Goal: Task Accomplishment & Management: Manage account settings

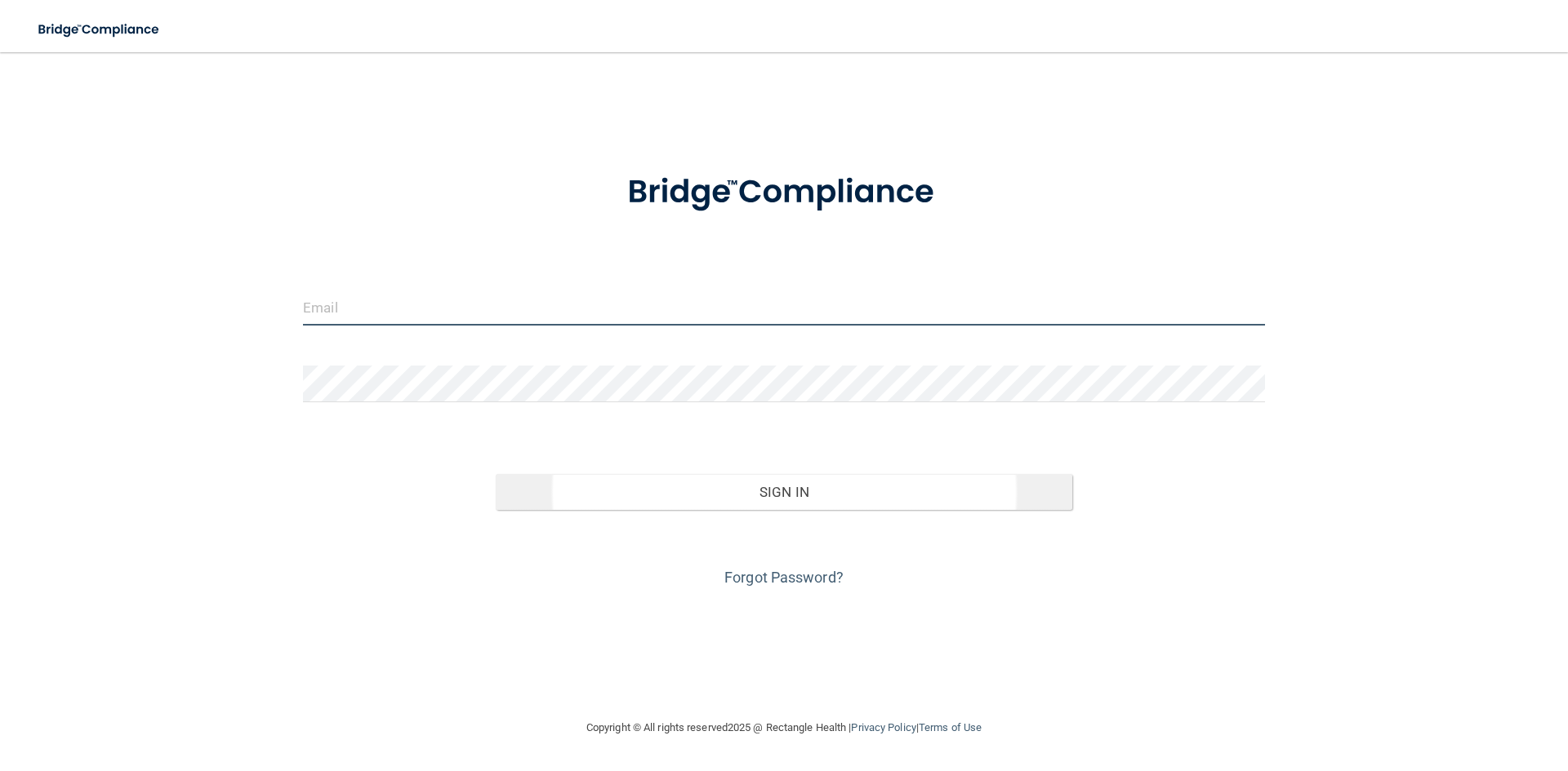
type input "[PERSON_NAME][EMAIL_ADDRESS][PERSON_NAME][DOMAIN_NAME]"
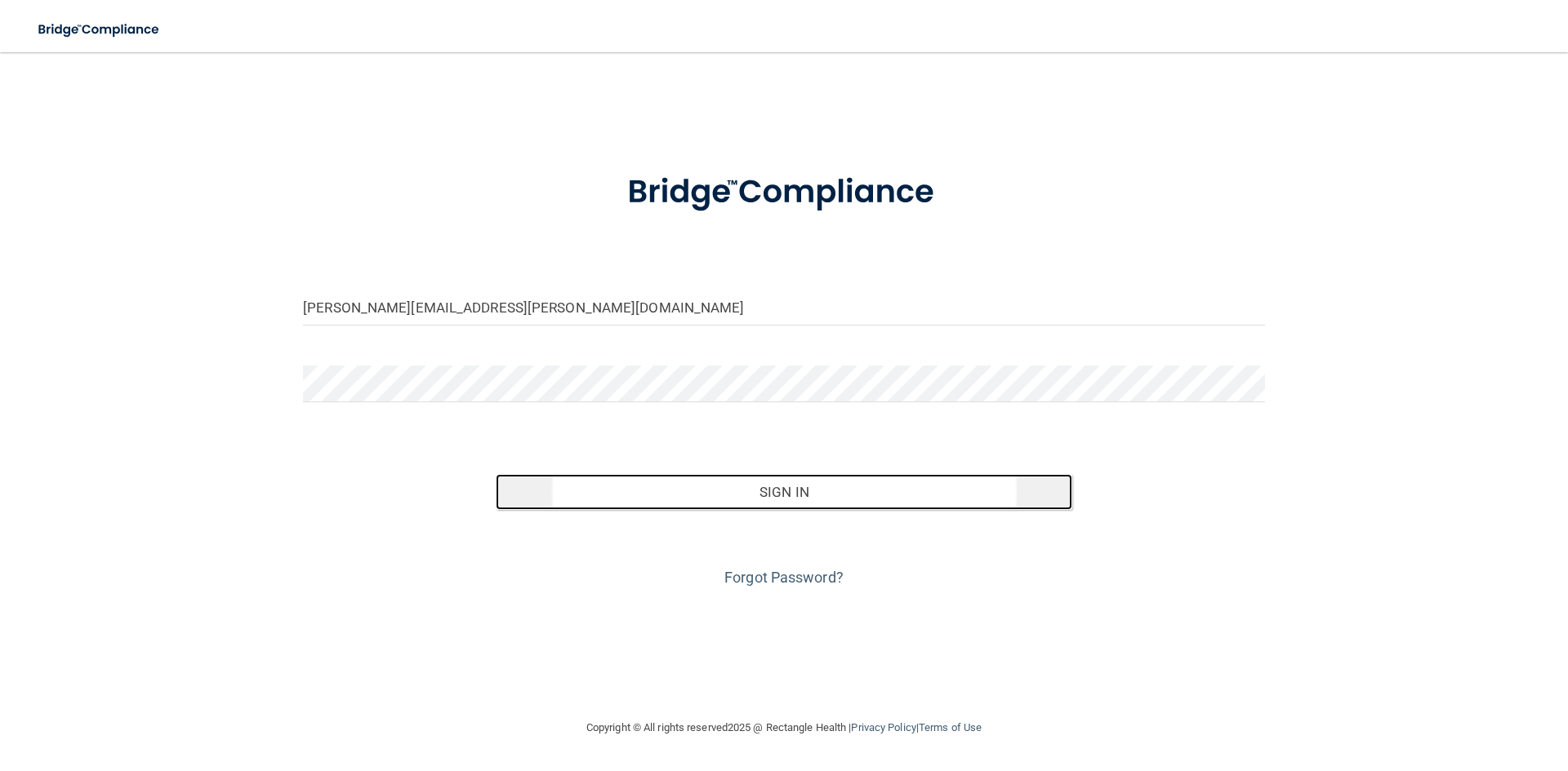
click at [570, 499] on button "Sign In" at bounding box center [784, 491] width 577 height 36
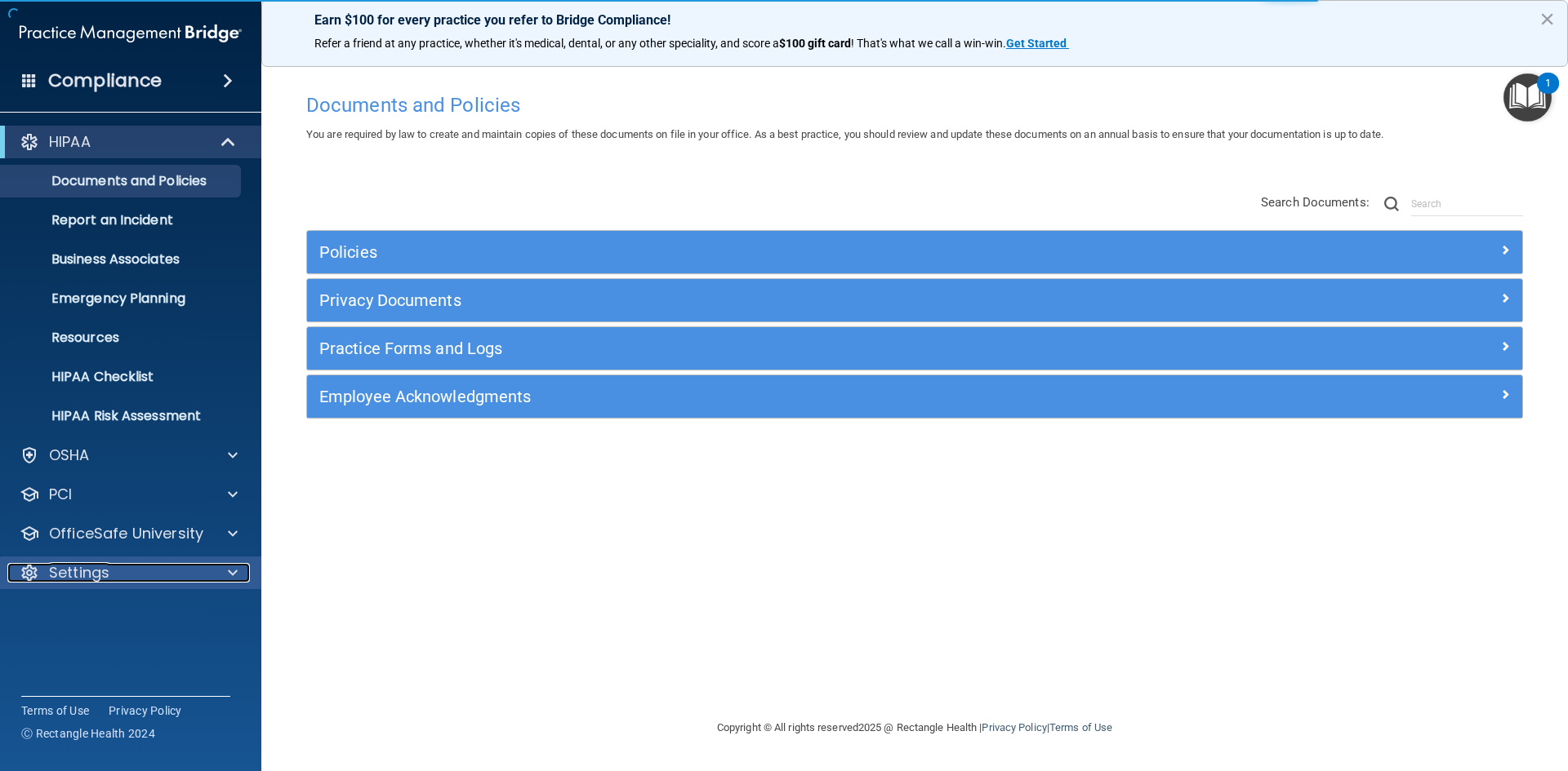
click at [119, 577] on div "Settings" at bounding box center [109, 573] width 203 height 19
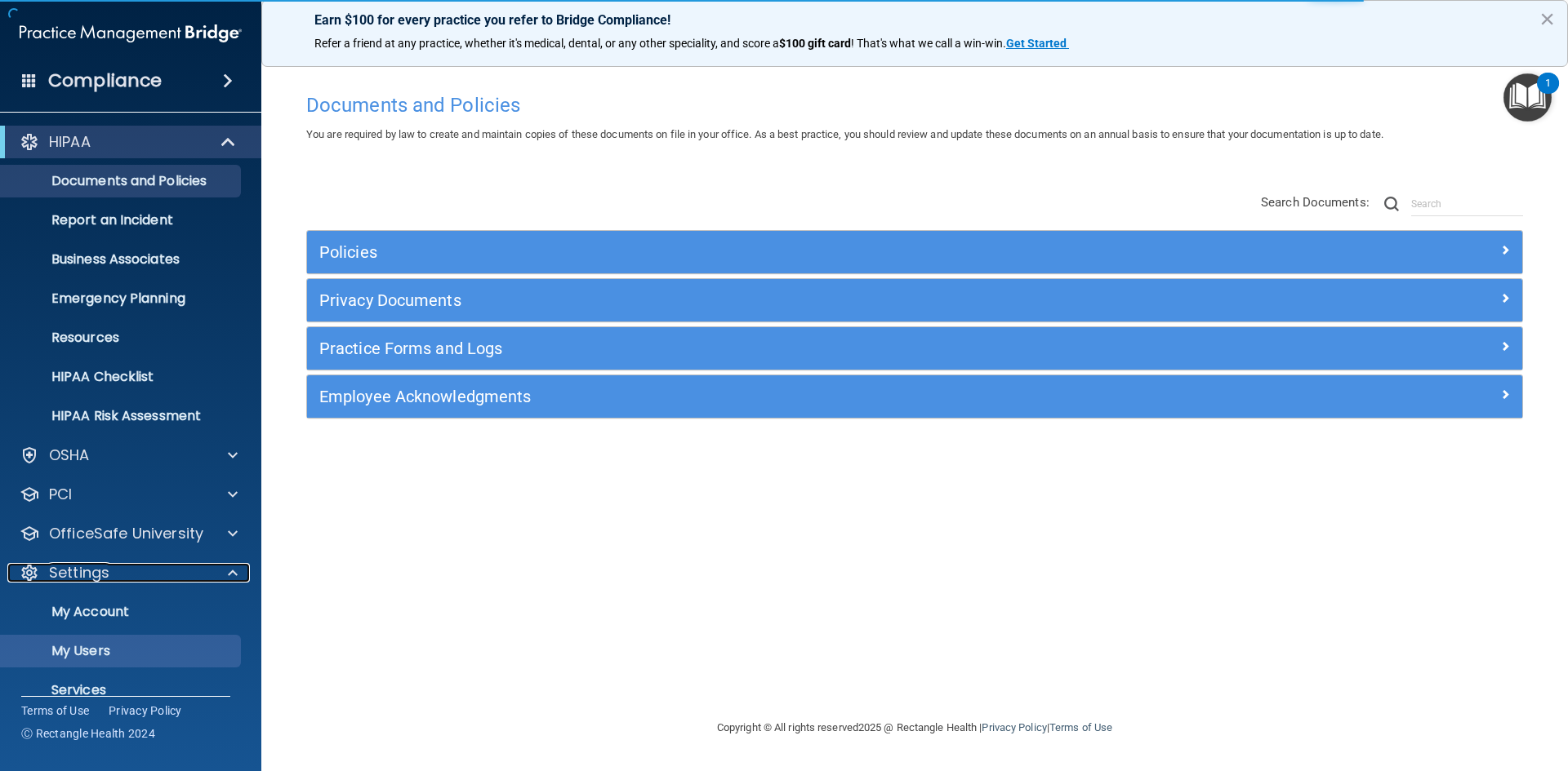
scroll to position [62, 0]
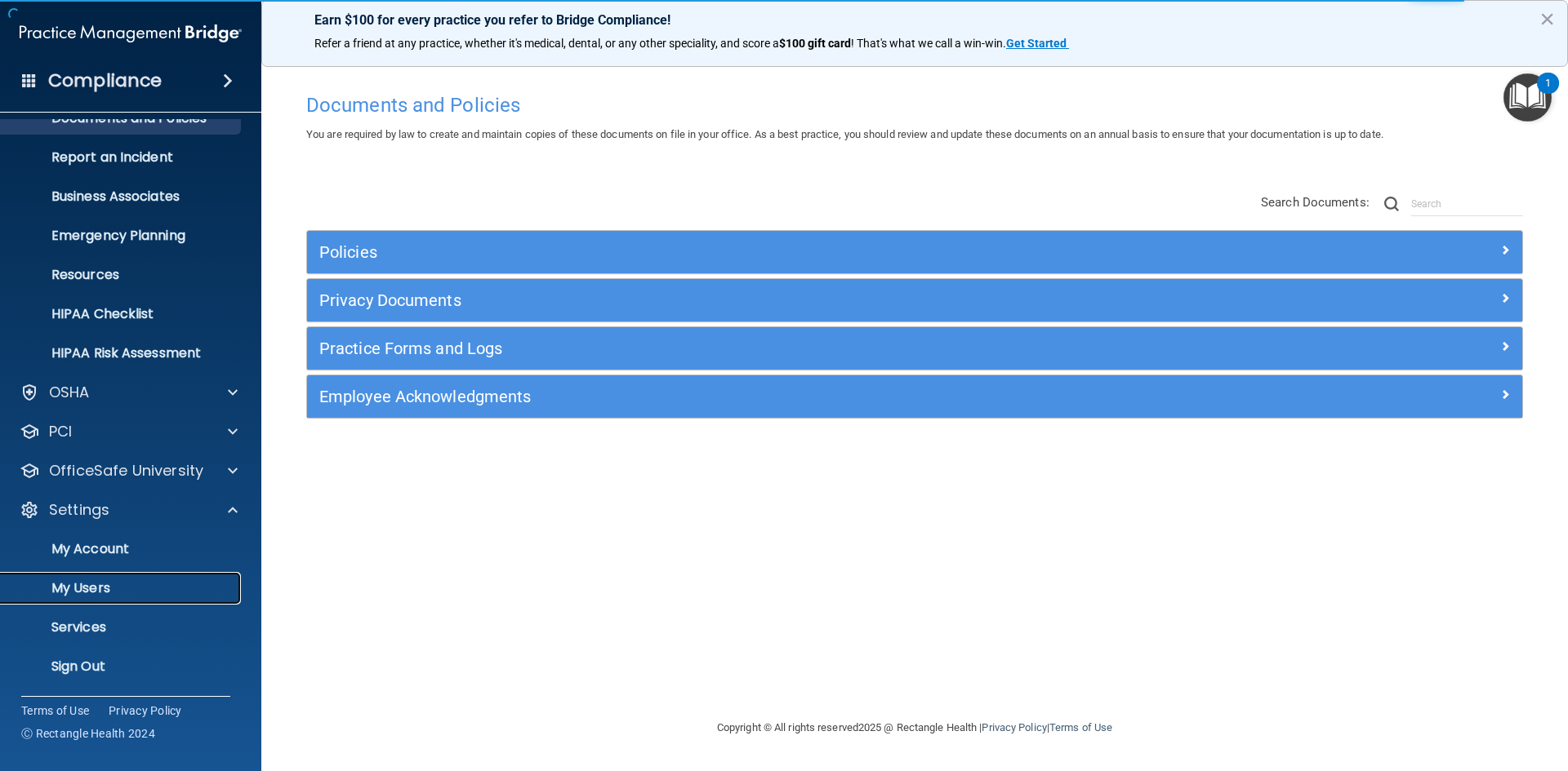
click at [100, 587] on p "My Users" at bounding box center [122, 588] width 223 height 16
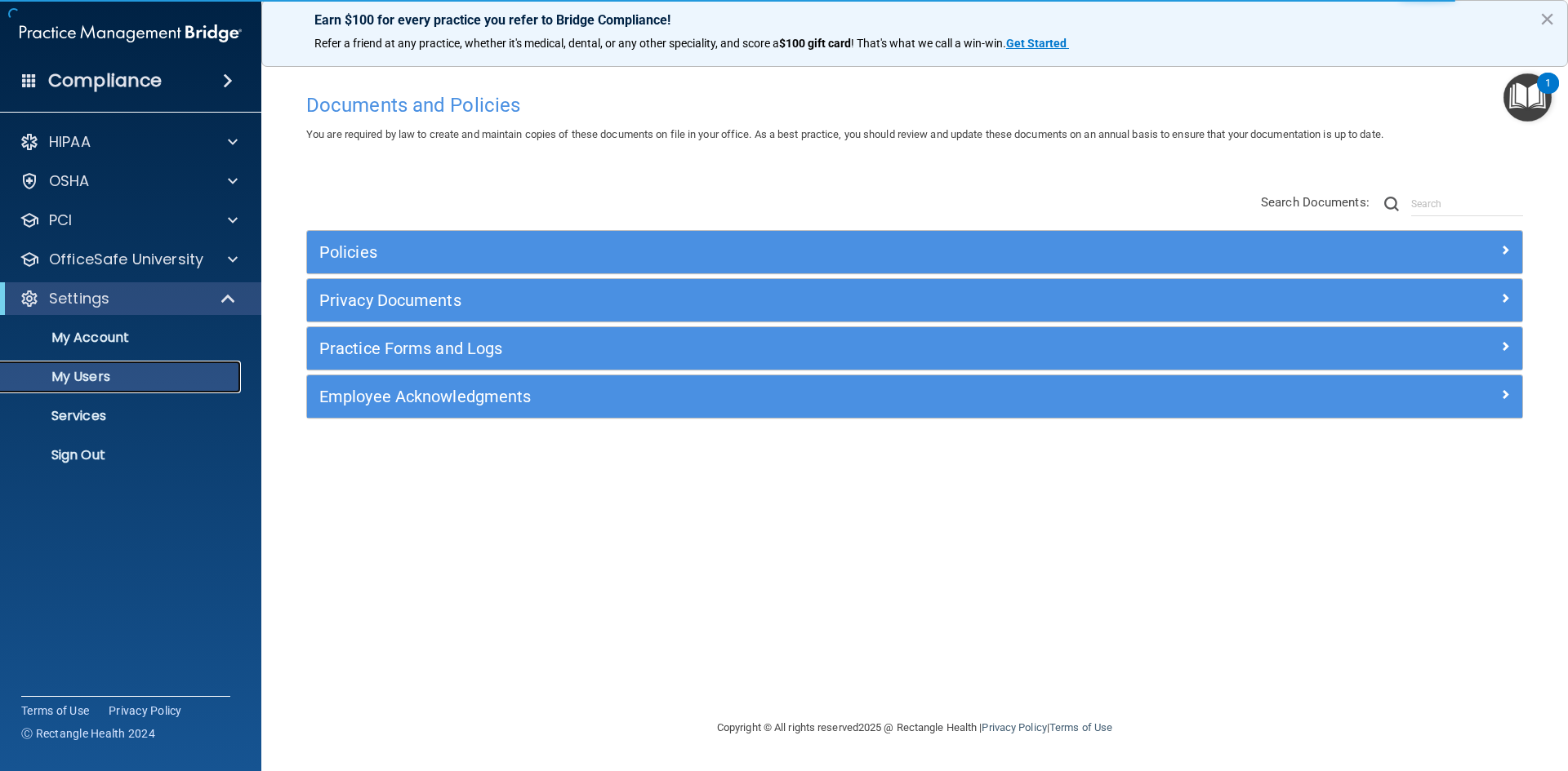
select select "20"
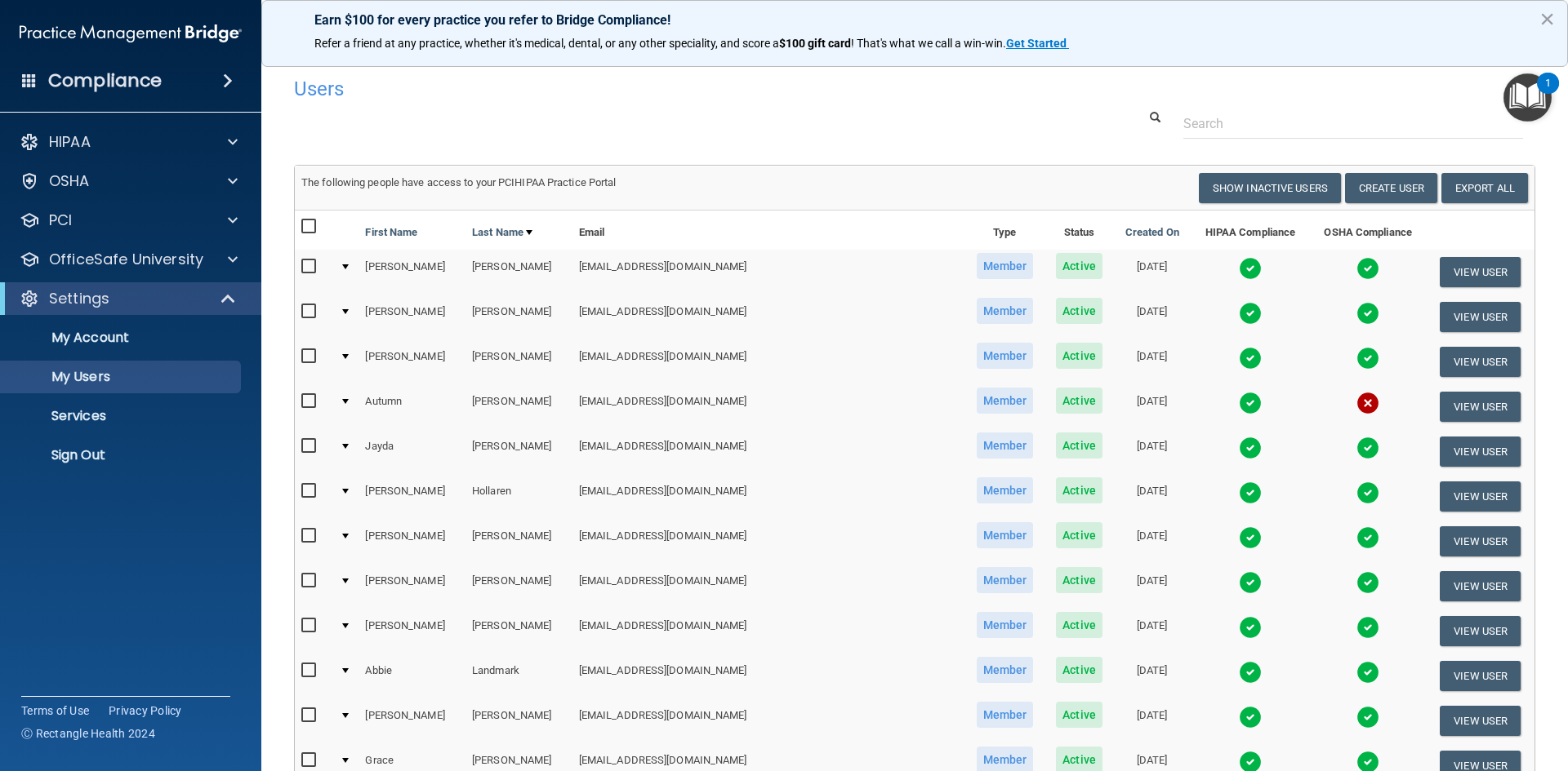
click at [127, 87] on h4 "Compliance" at bounding box center [105, 81] width 114 height 23
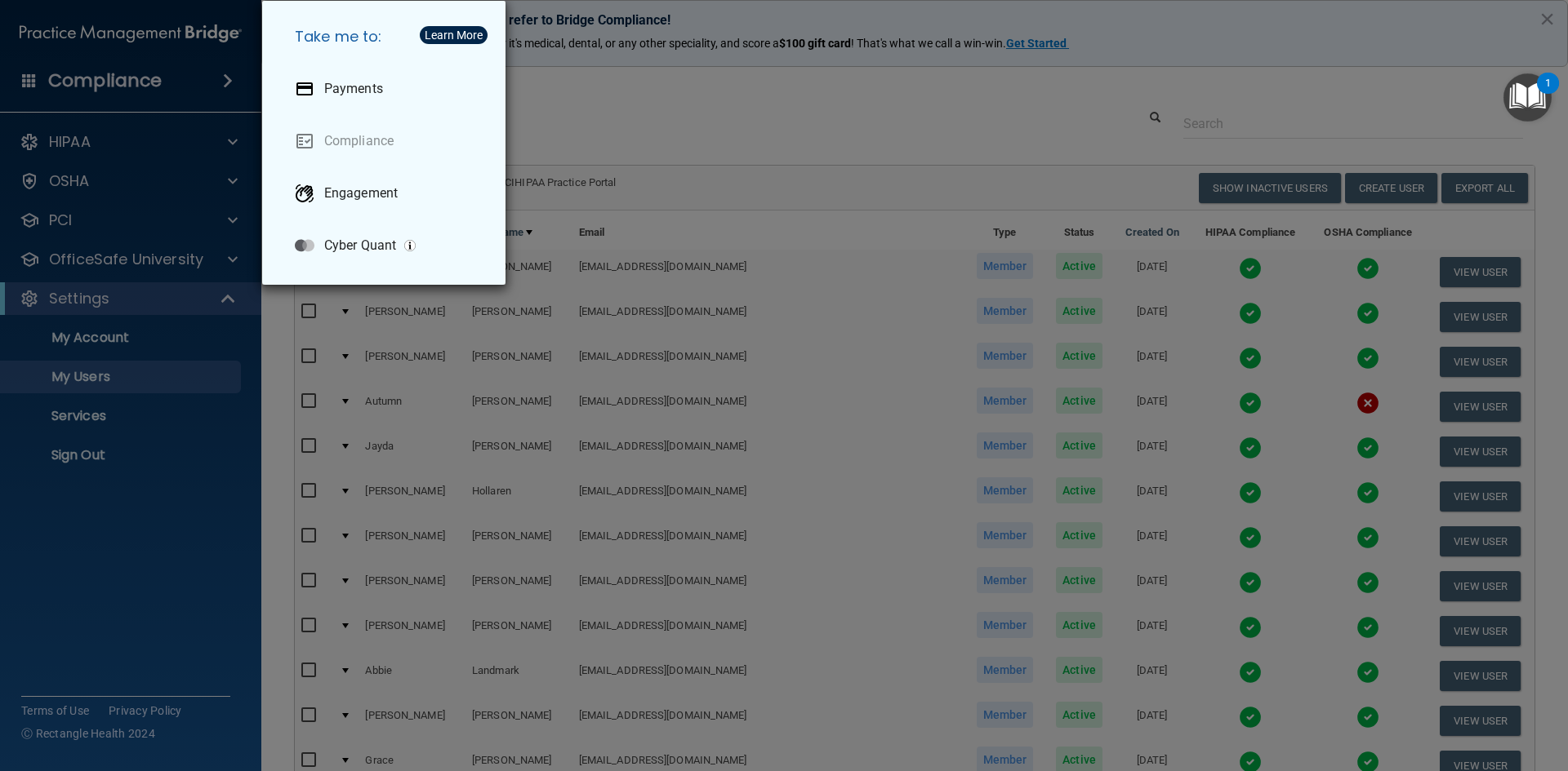
click at [42, 559] on div "Take me to: Payments Compliance Engagement Cyber Quant" at bounding box center [784, 386] width 1568 height 771
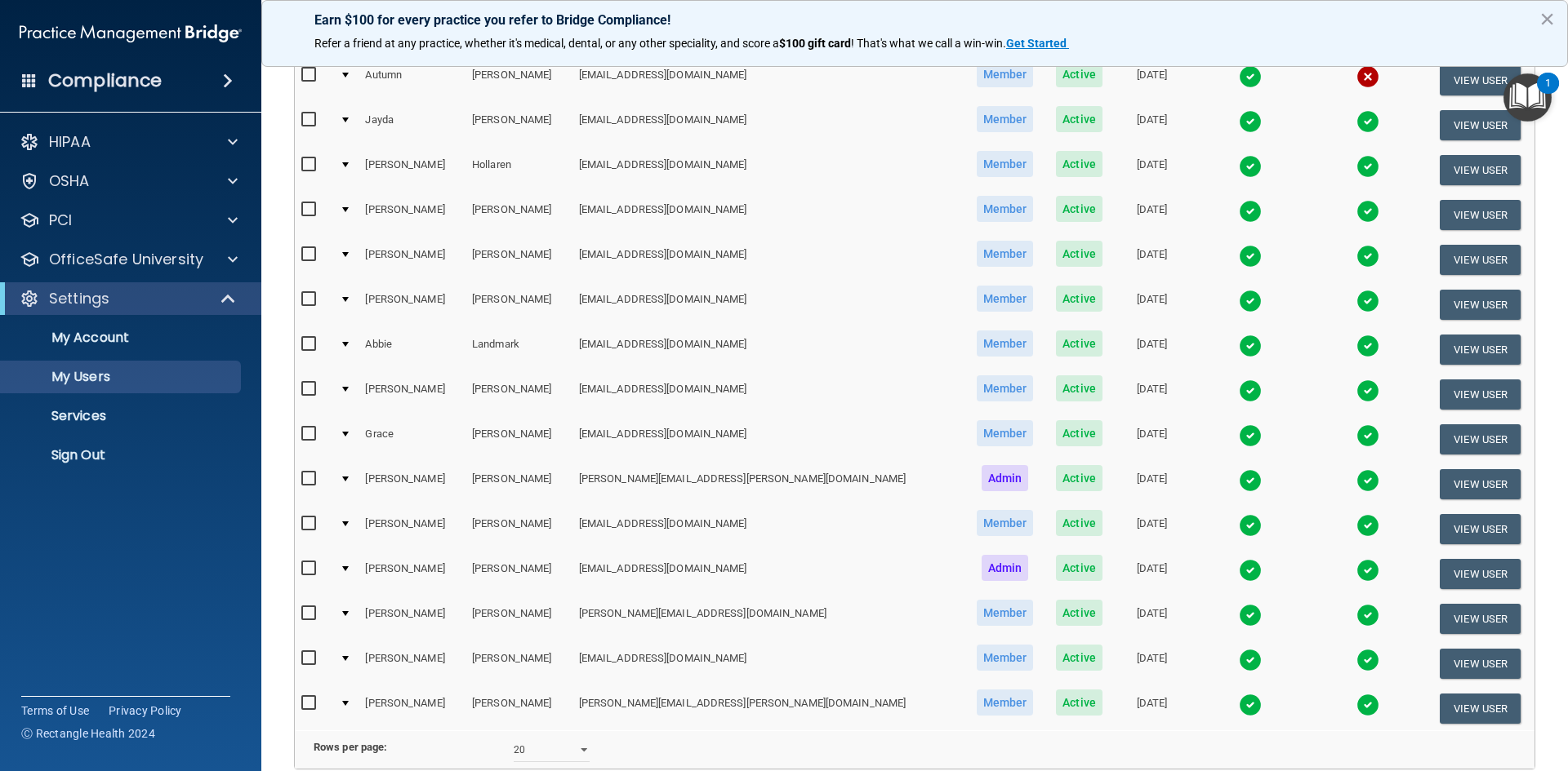
scroll to position [489, 0]
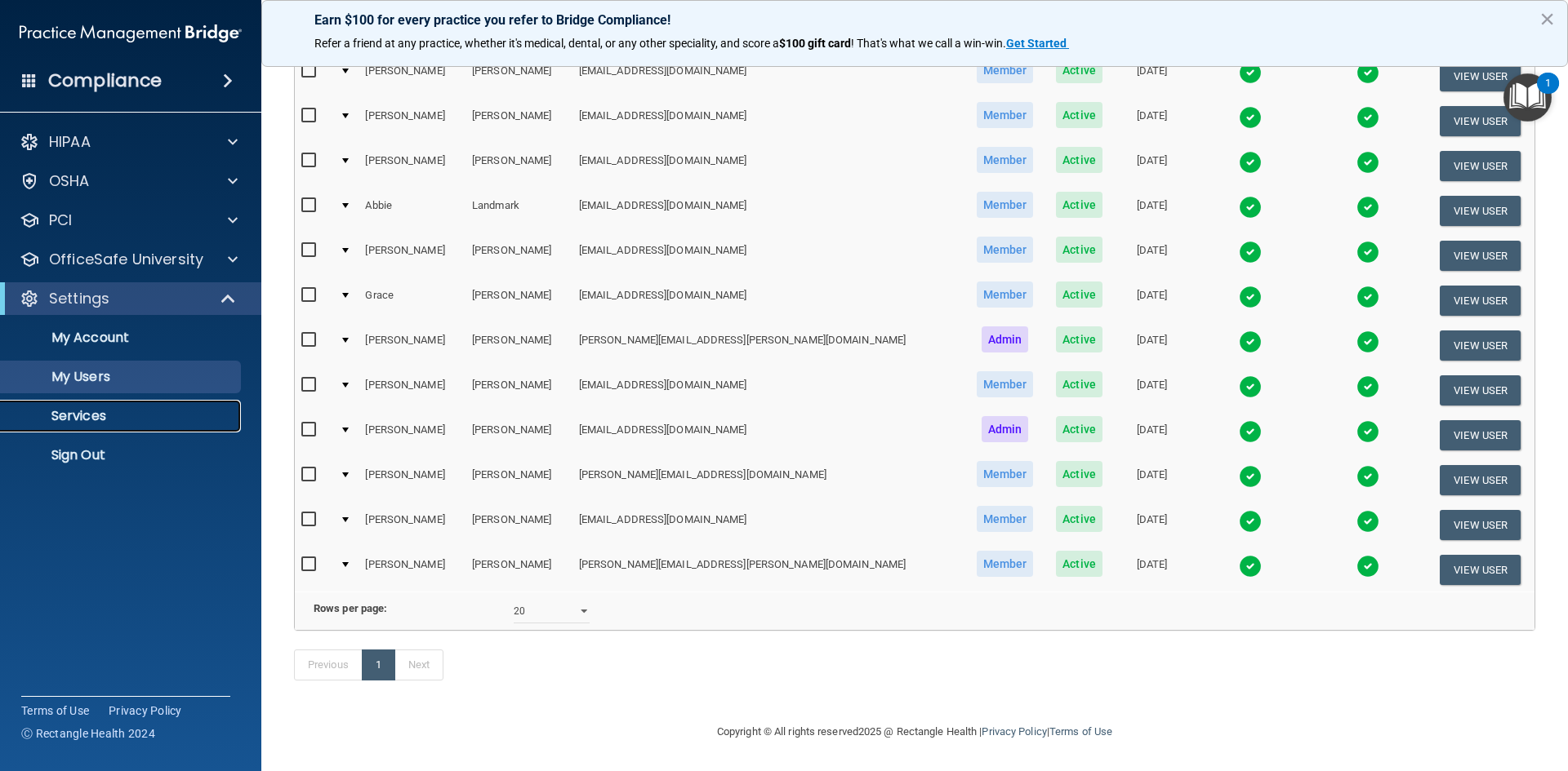
click at [91, 416] on p "Services" at bounding box center [122, 416] width 223 height 16
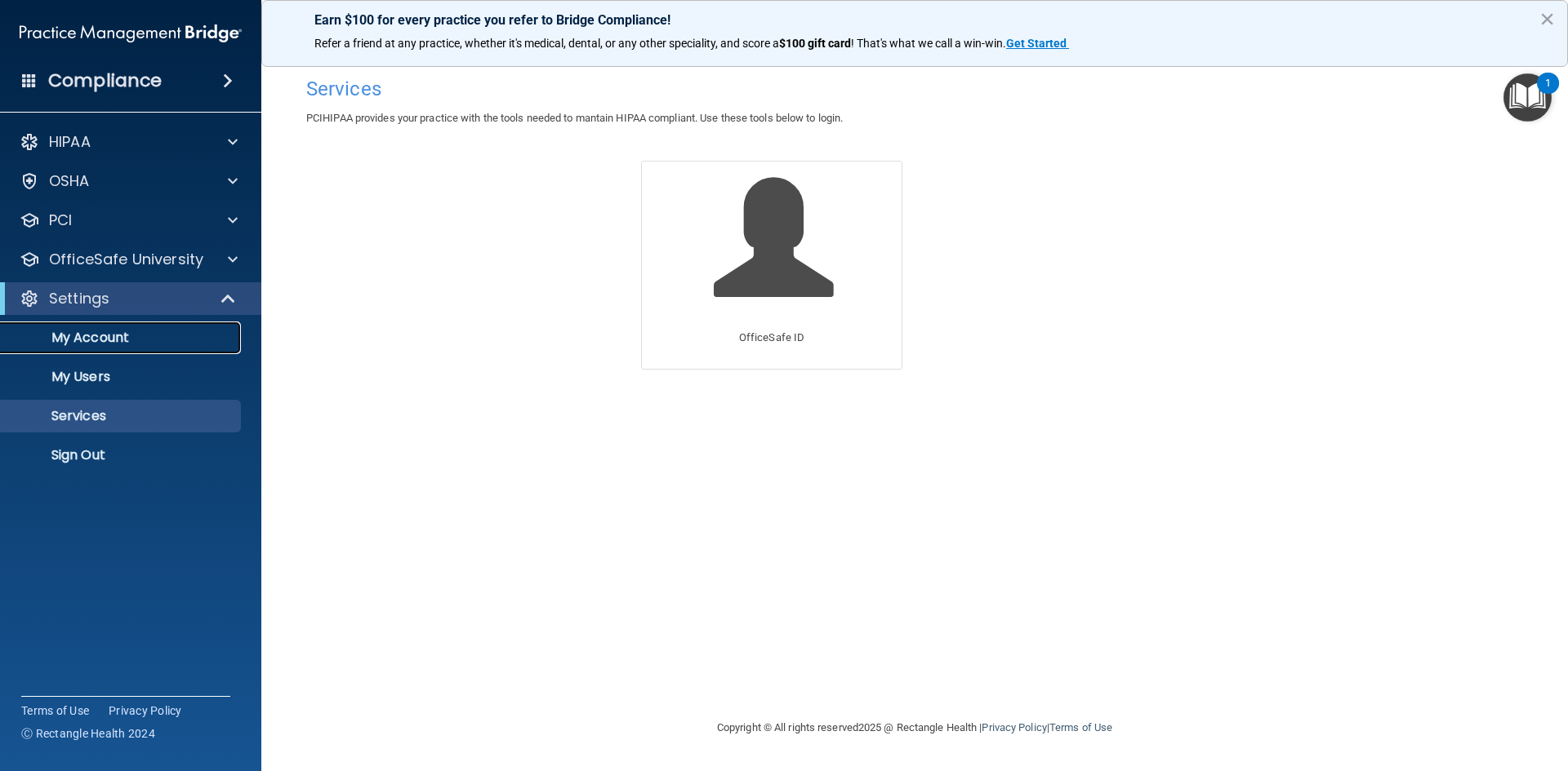
click at [97, 345] on p "My Account" at bounding box center [122, 337] width 223 height 16
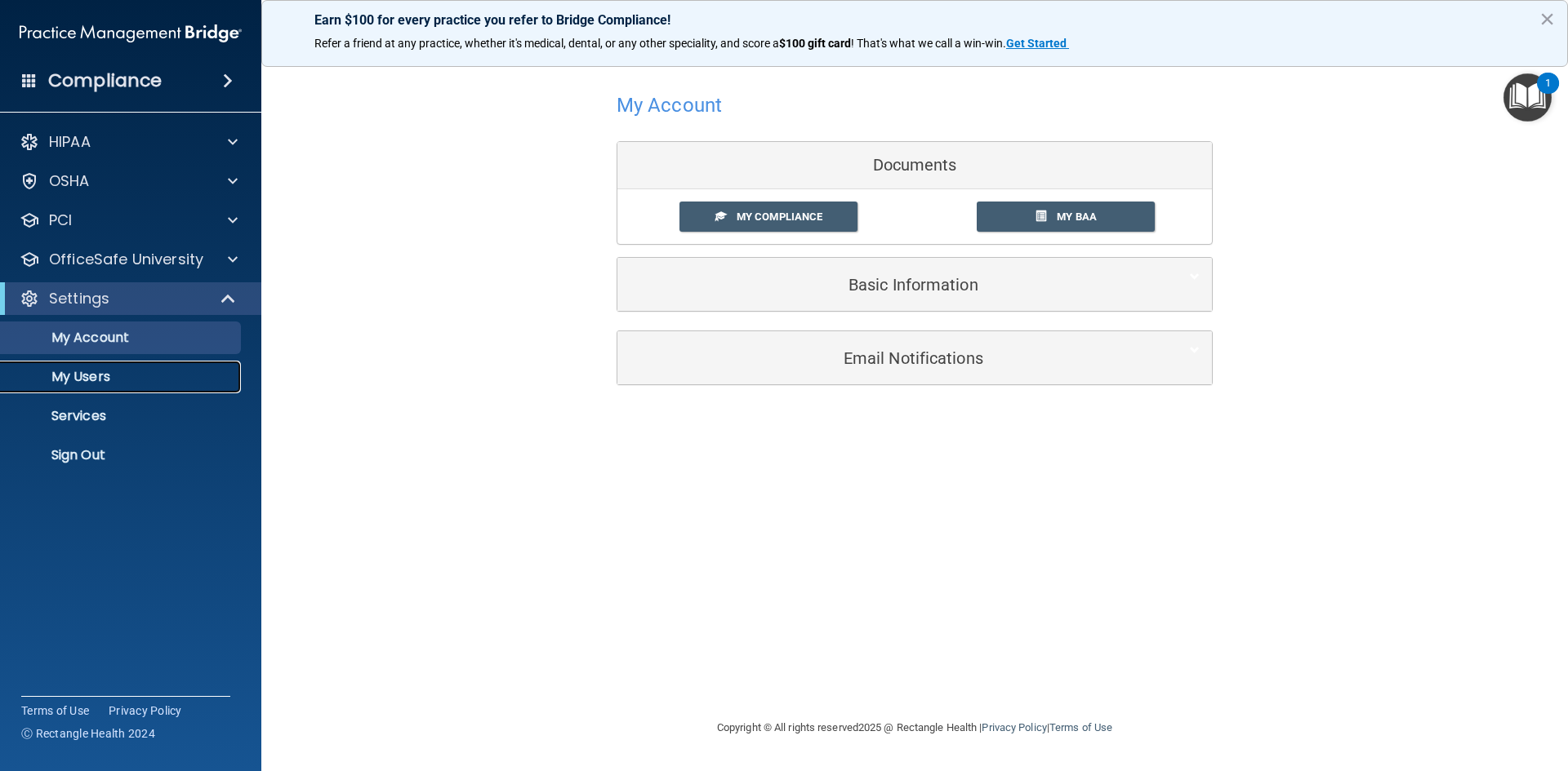
click at [60, 376] on p "My Users" at bounding box center [122, 377] width 223 height 16
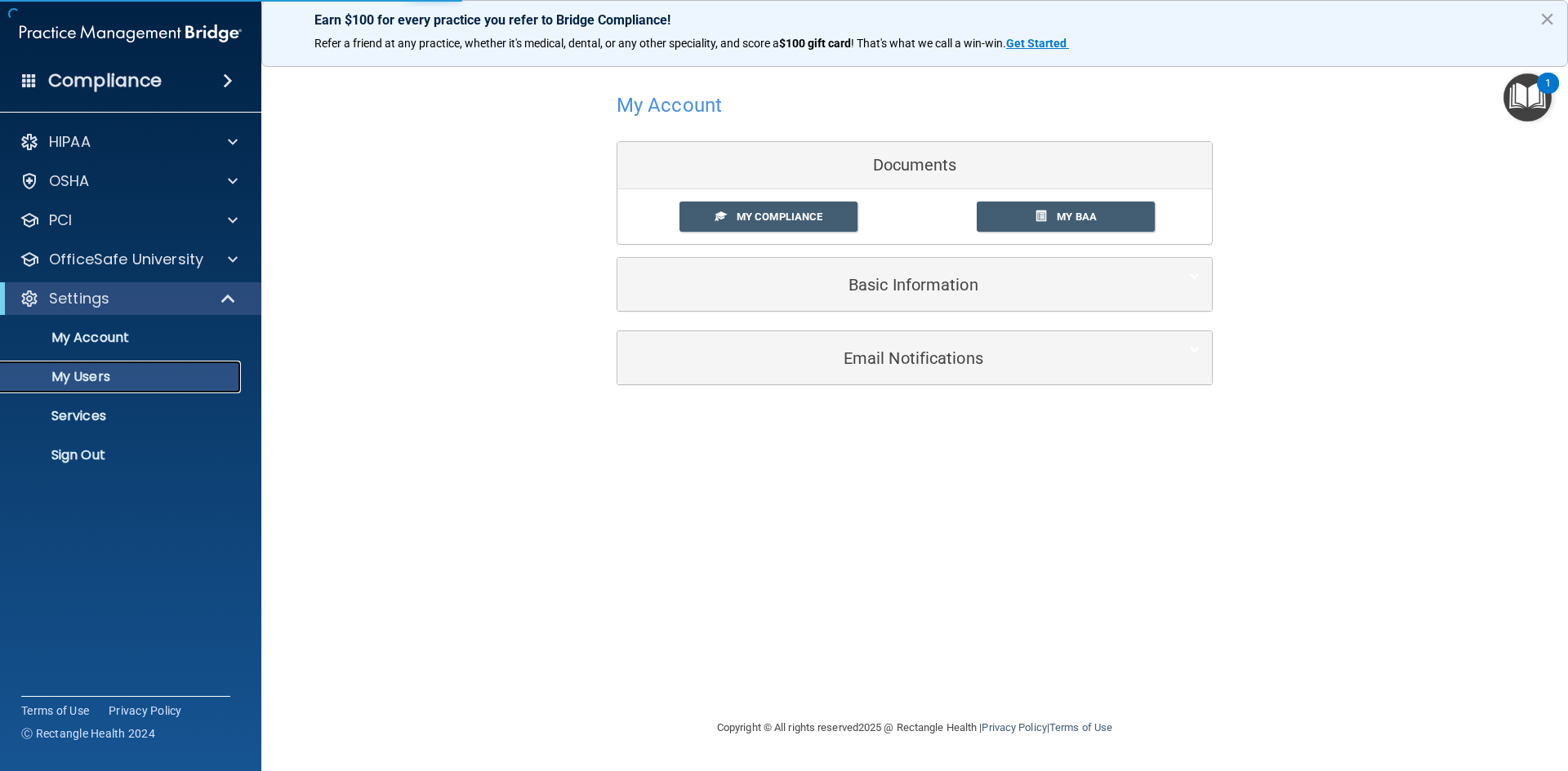
select select "20"
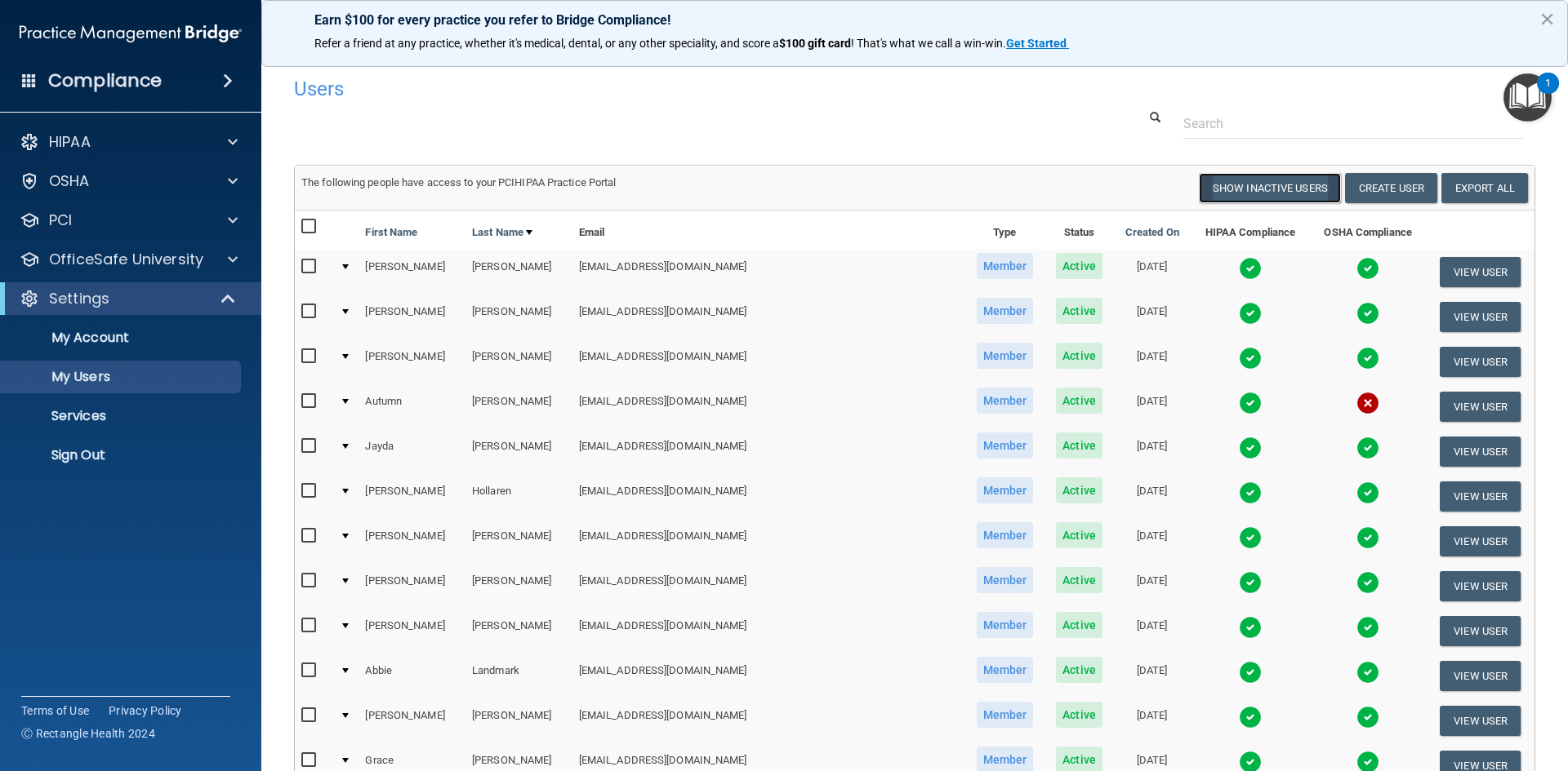
click at [1242, 192] on button "Show Inactive Users" at bounding box center [1270, 187] width 142 height 30
select select "20"
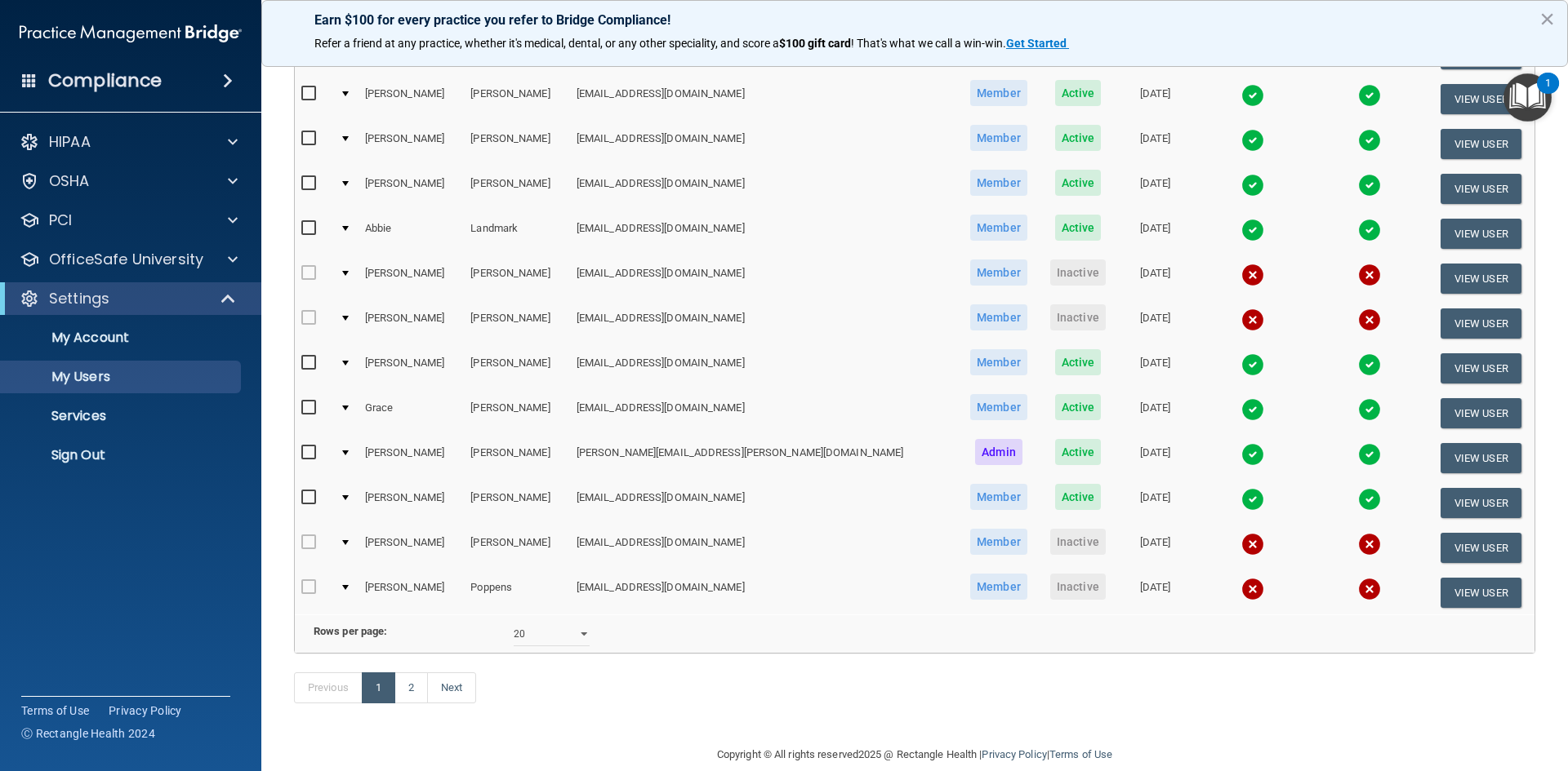
scroll to position [580, 0]
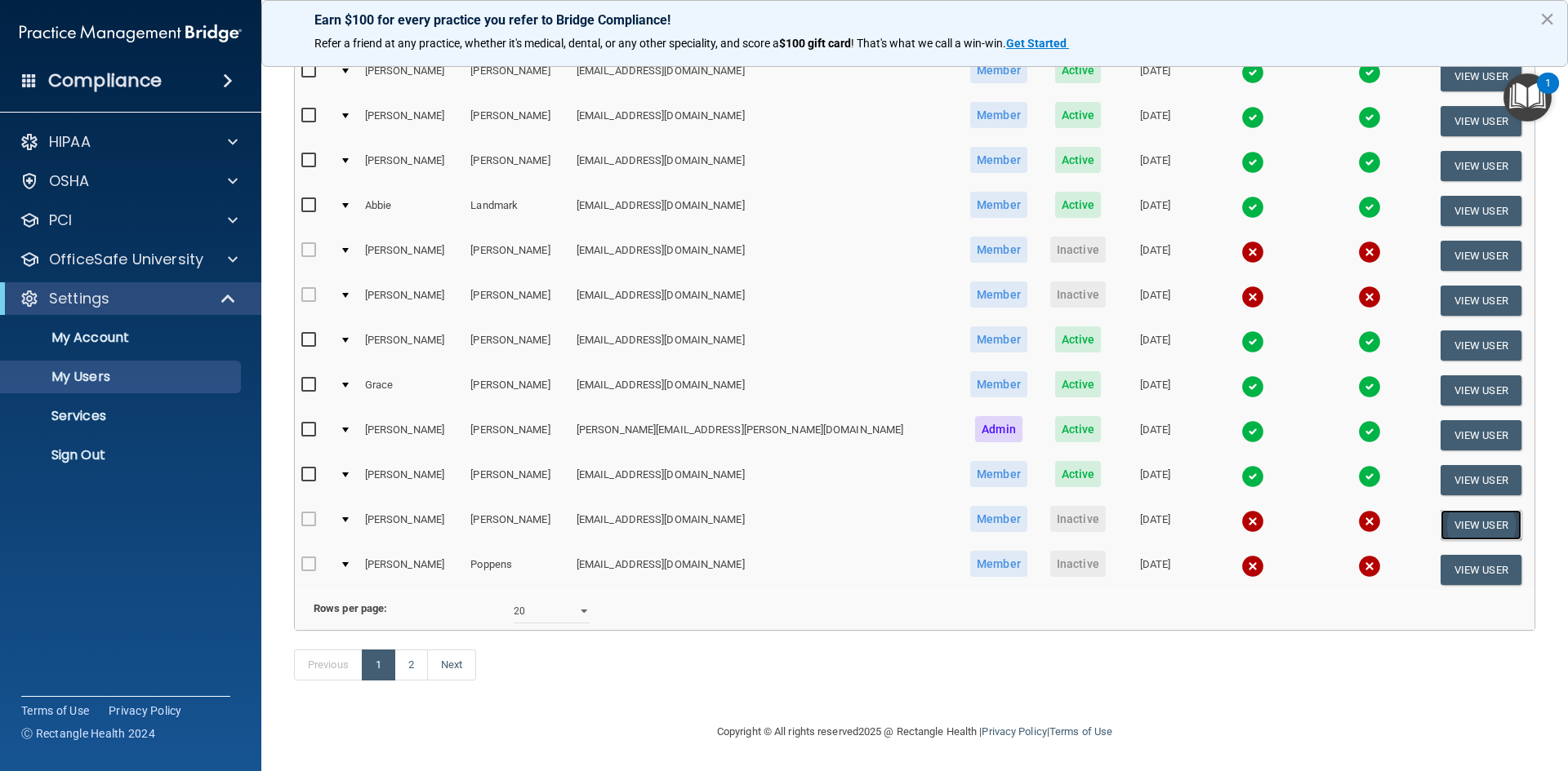
click at [1443, 510] on button "View User" at bounding box center [1481, 525] width 81 height 30
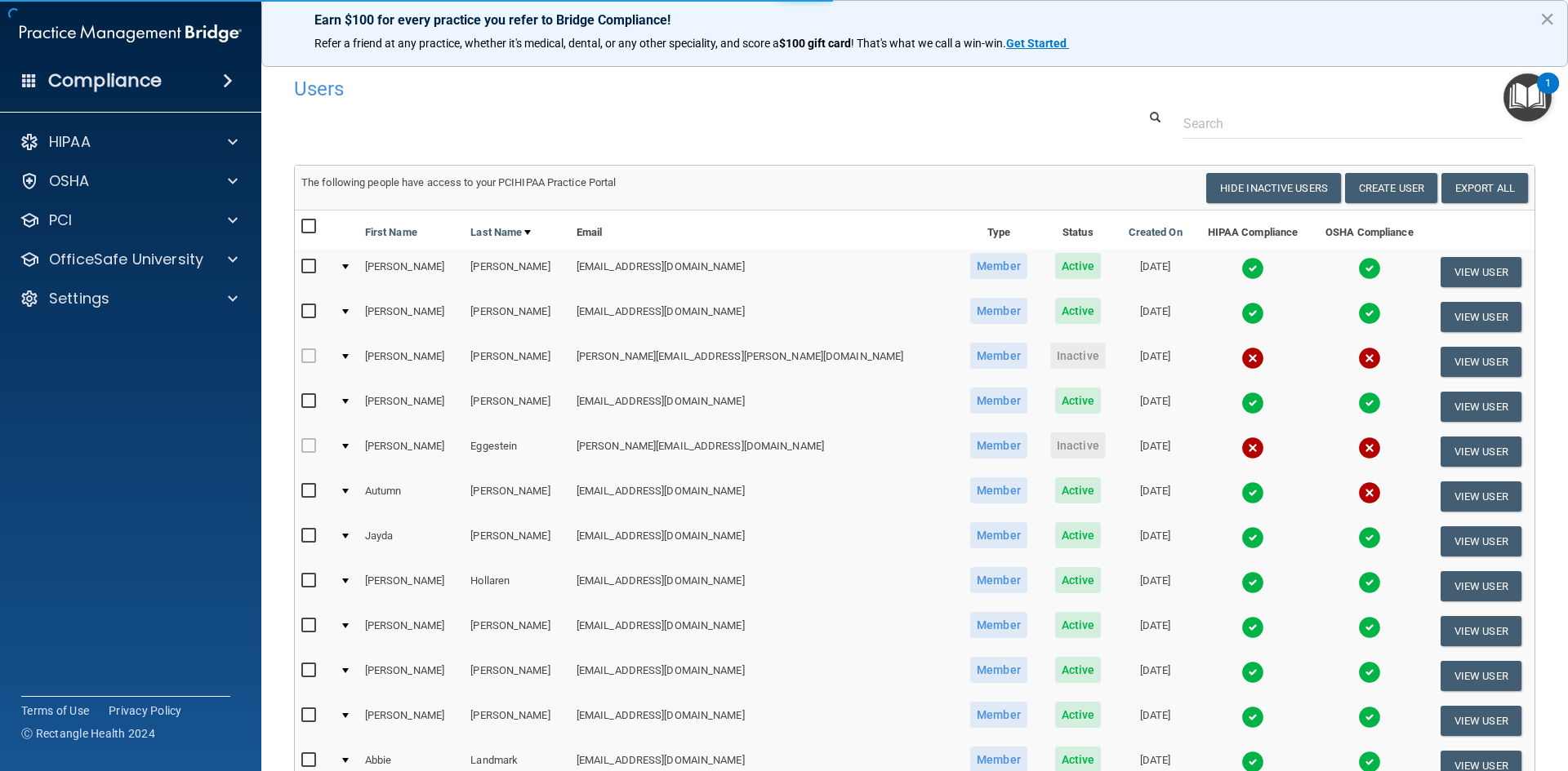
select select "practice_member"
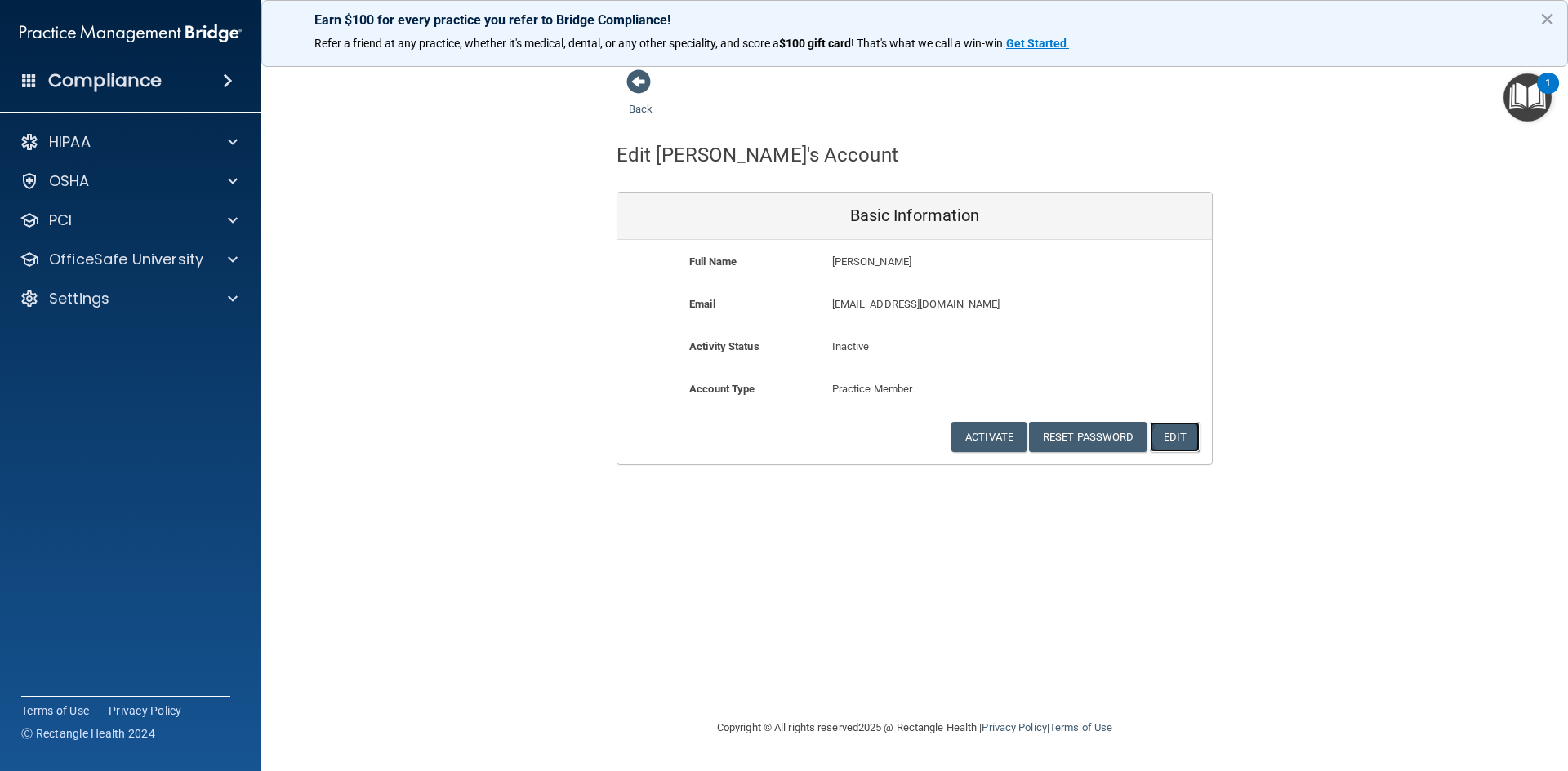
click at [1172, 435] on button "Edit" at bounding box center [1175, 436] width 50 height 30
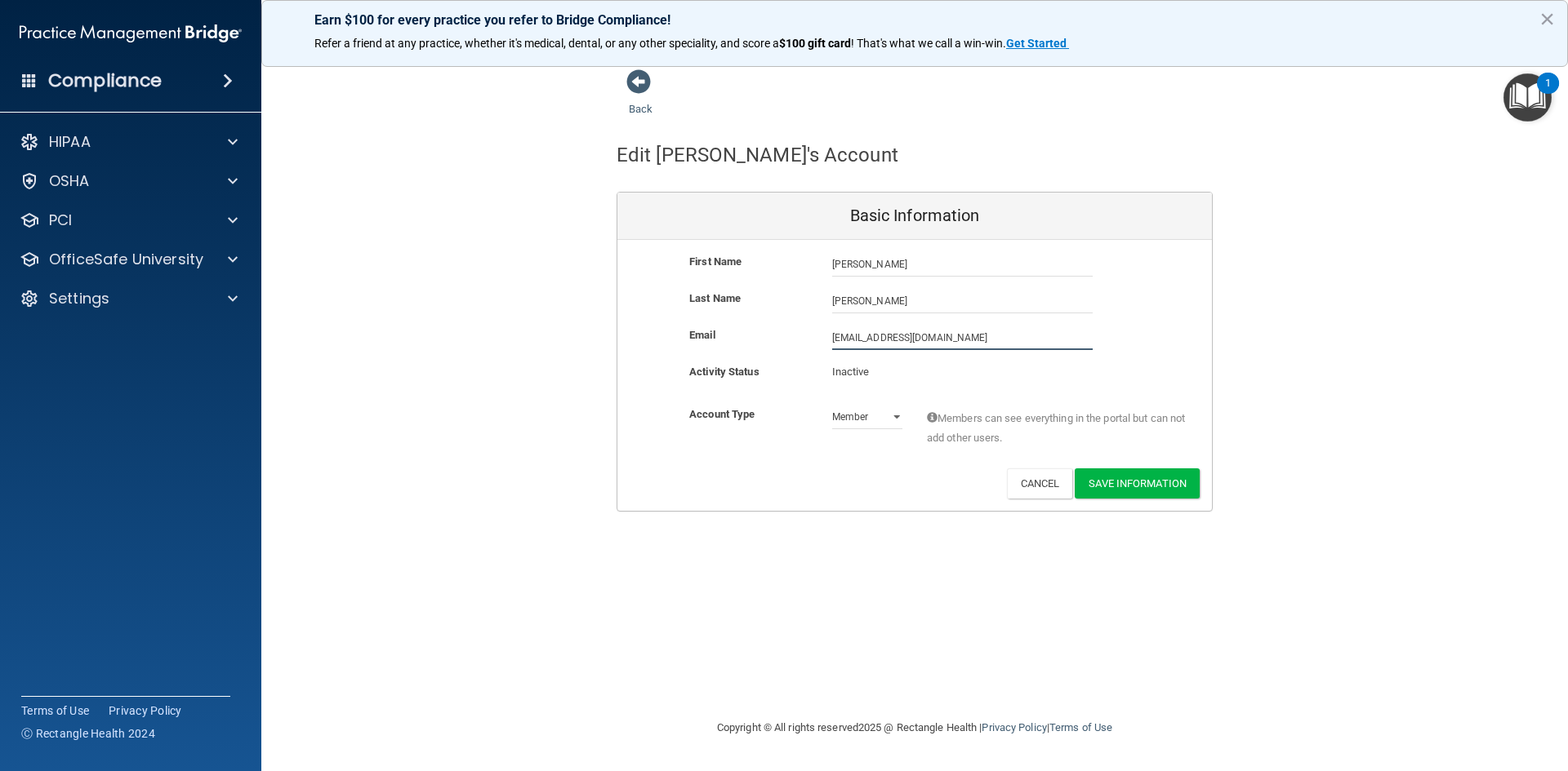
click at [945, 335] on input "healtherplueger@yahoo.com" at bounding box center [962, 337] width 261 height 24
drag, startPoint x: 963, startPoint y: 335, endPoint x: 807, endPoint y: 335, distance: 156.0
click at [807, 335] on div "Email healtherplueger@yahoo.com healtherplueger@yahoo.com" at bounding box center [915, 337] width 594 height 24
click at [852, 334] on input "healtherplueger@yahoo.com" at bounding box center [962, 337] width 261 height 24
type input "heatherplueger@yahoo.com"
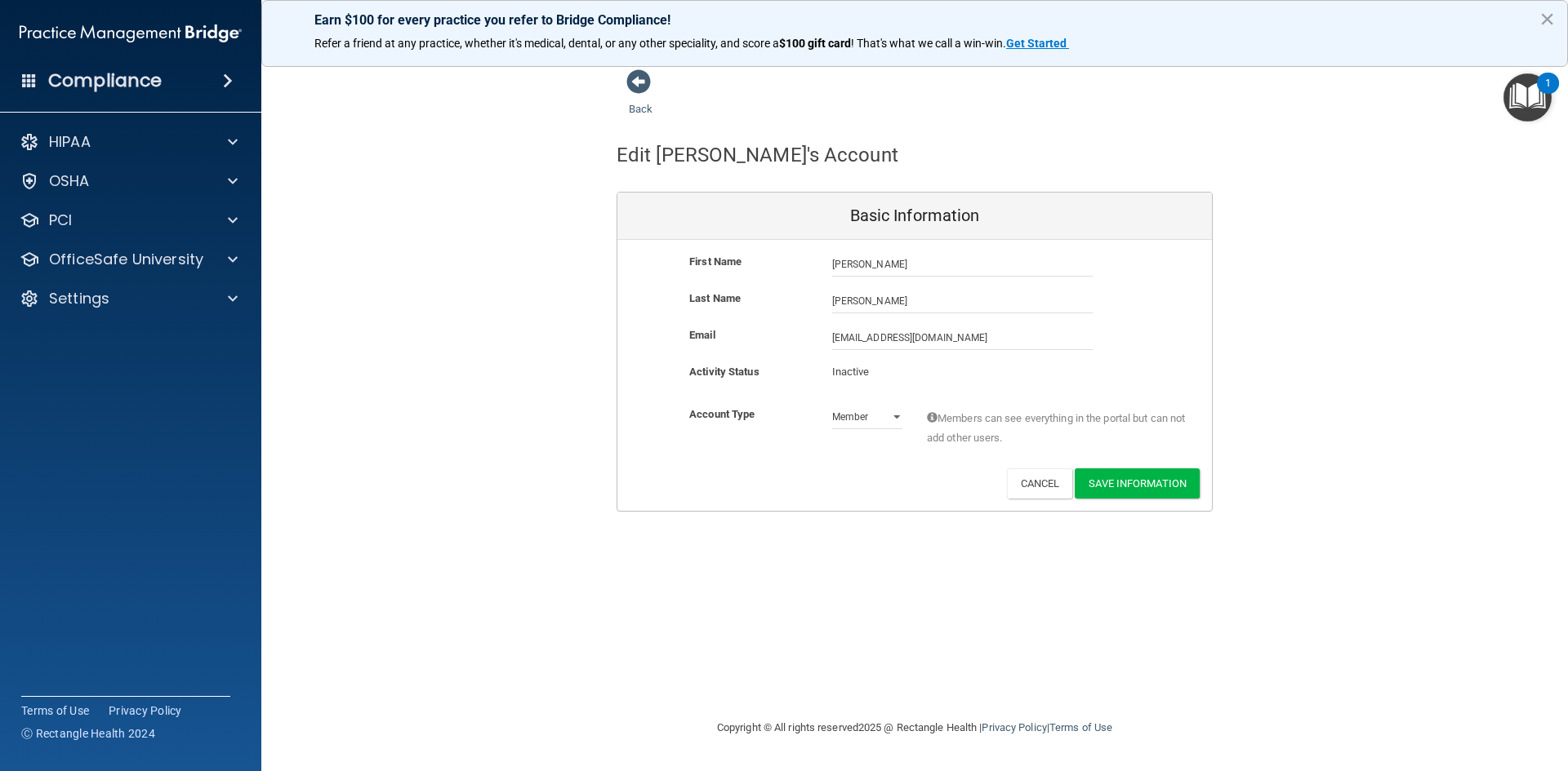
click at [847, 369] on p "Inactive" at bounding box center [867, 372] width 70 height 19
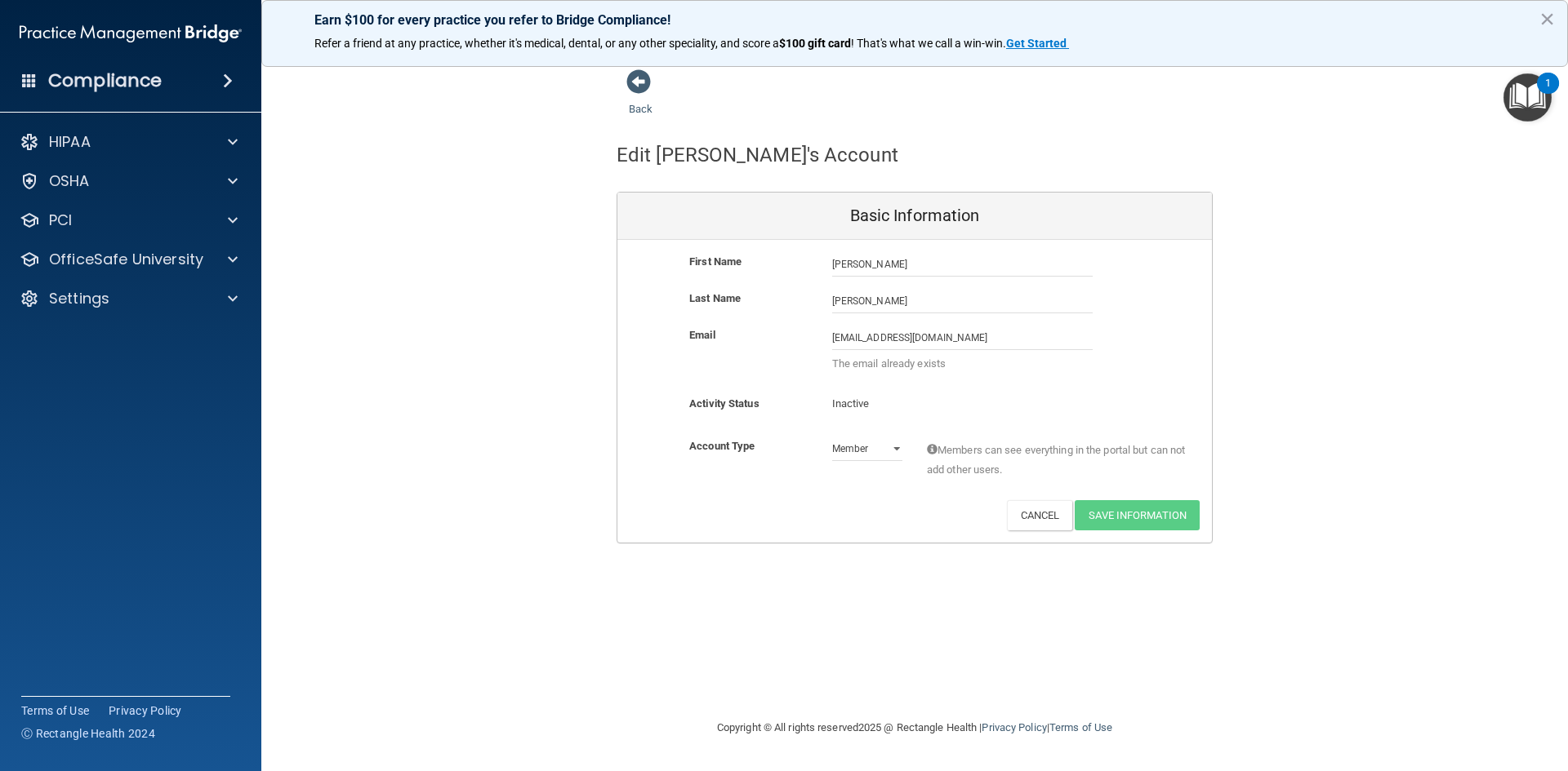
click at [882, 405] on p "Inactive" at bounding box center [867, 404] width 70 height 19
click at [100, 305] on p "Settings" at bounding box center [79, 299] width 61 height 19
click at [116, 374] on p "My Users" at bounding box center [122, 377] width 223 height 16
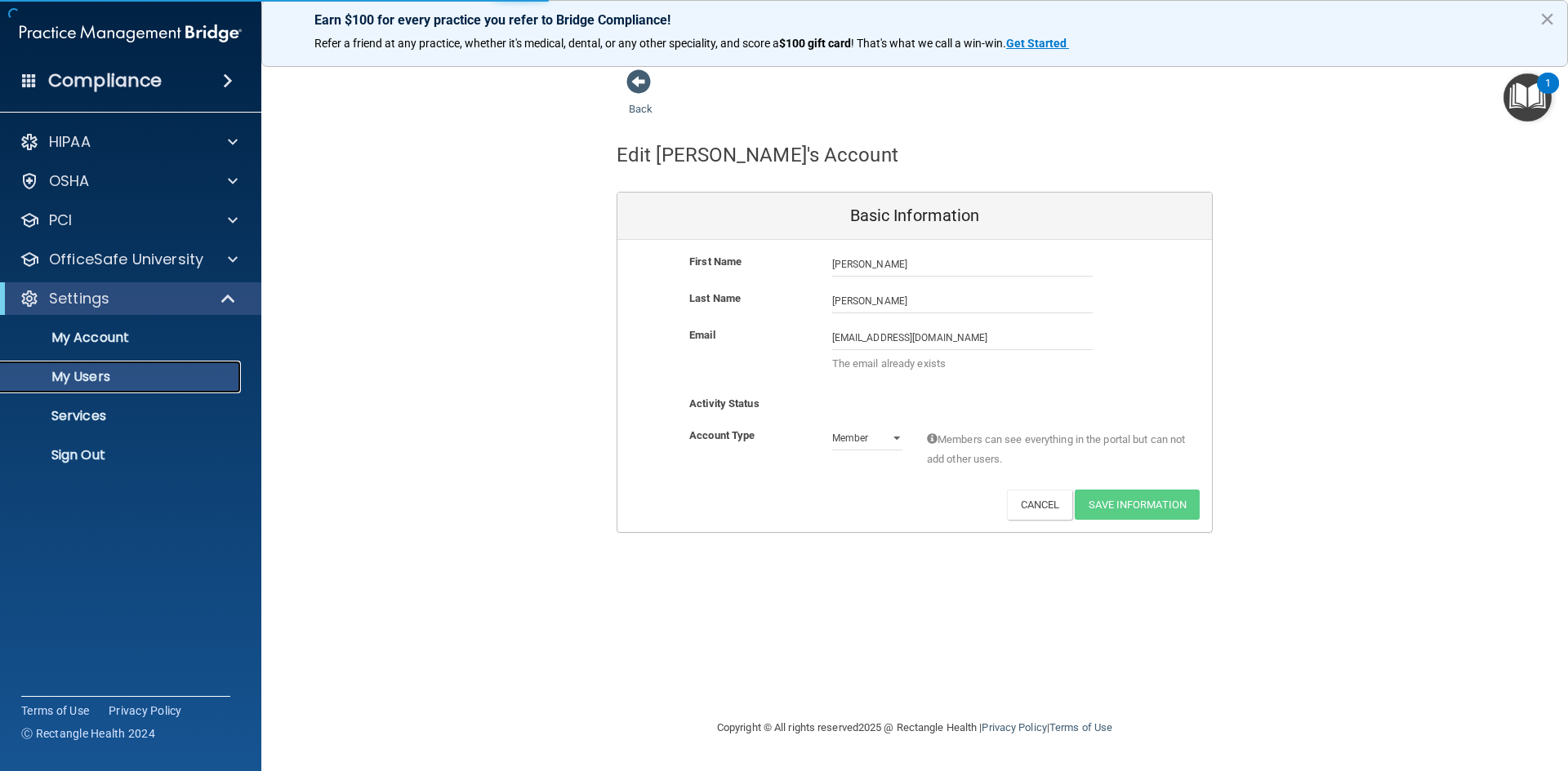
select select "20"
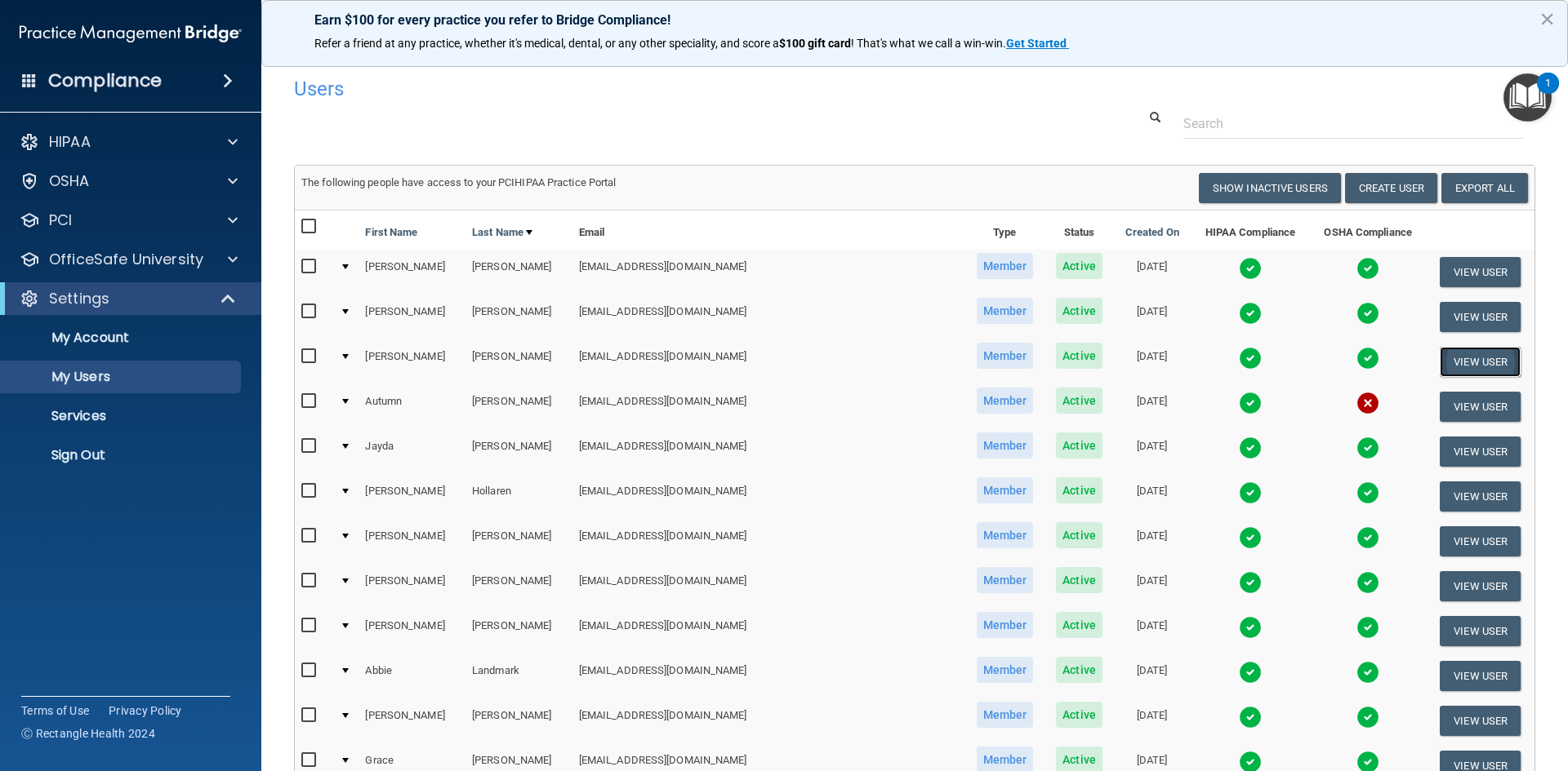
click at [1447, 365] on button "View User" at bounding box center [1480, 361] width 81 height 30
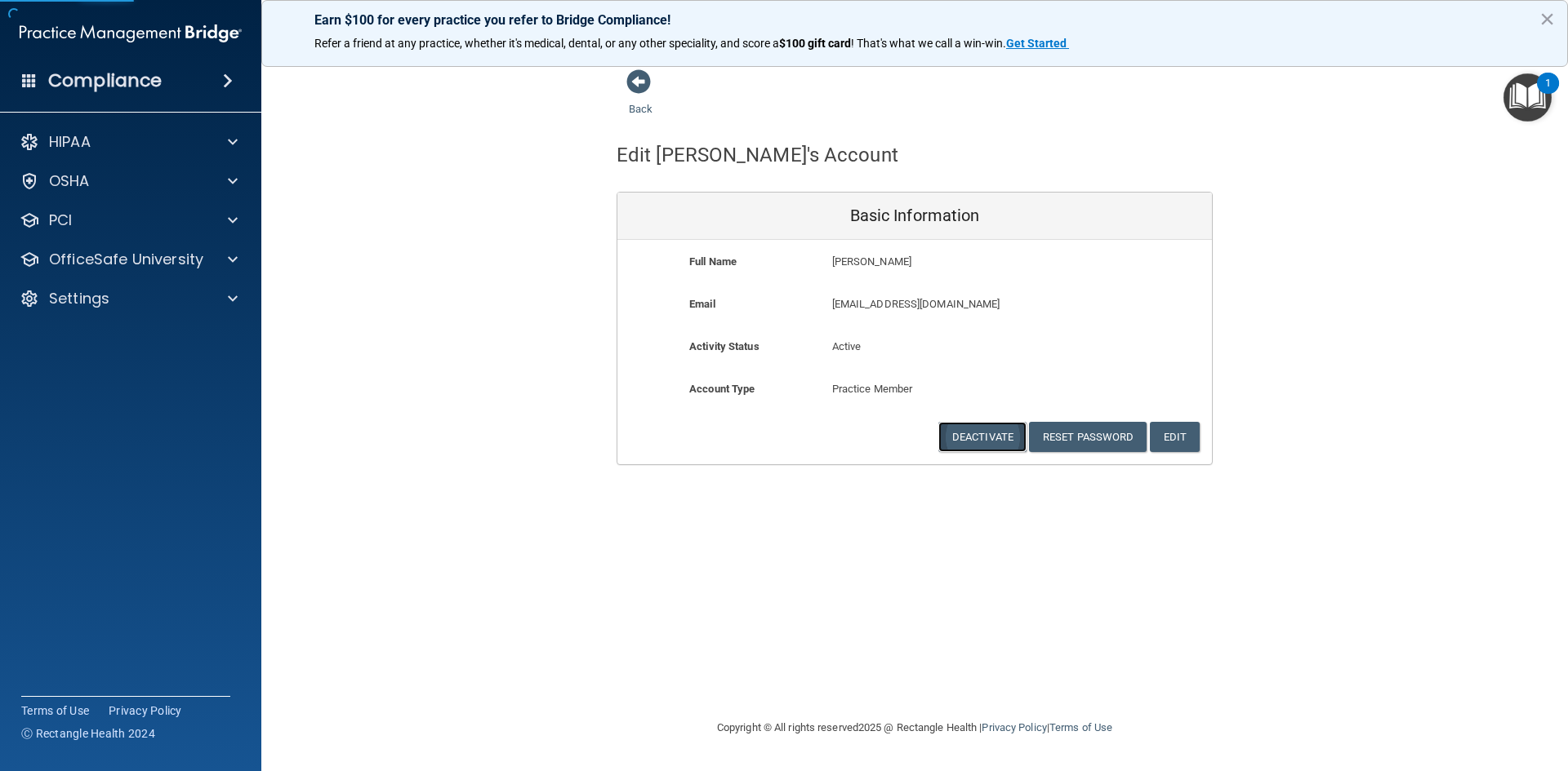
click at [1002, 435] on button "Deactivate" at bounding box center [983, 436] width 89 height 30
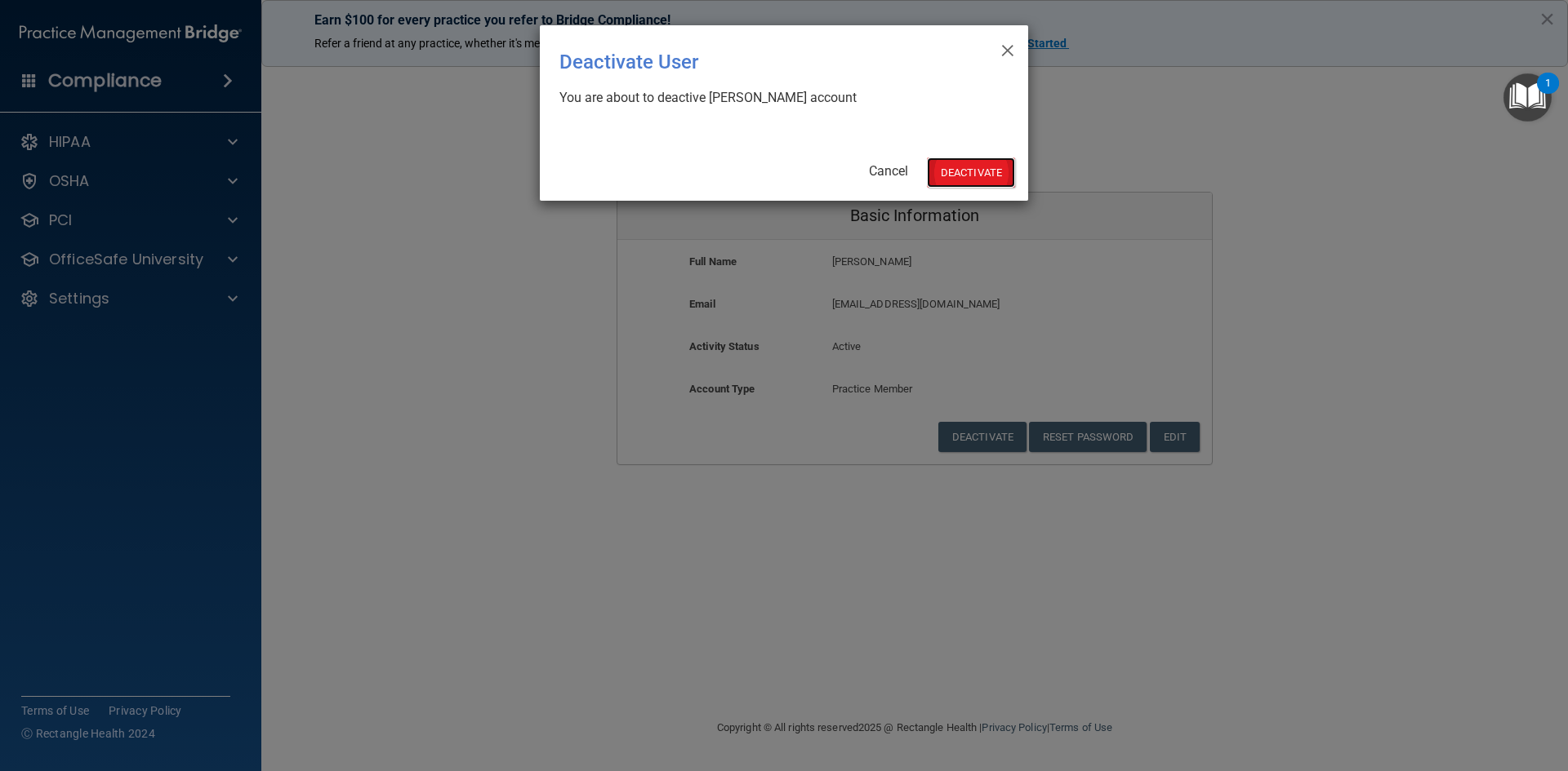
click at [963, 173] on button "Deactivate" at bounding box center [972, 172] width 89 height 30
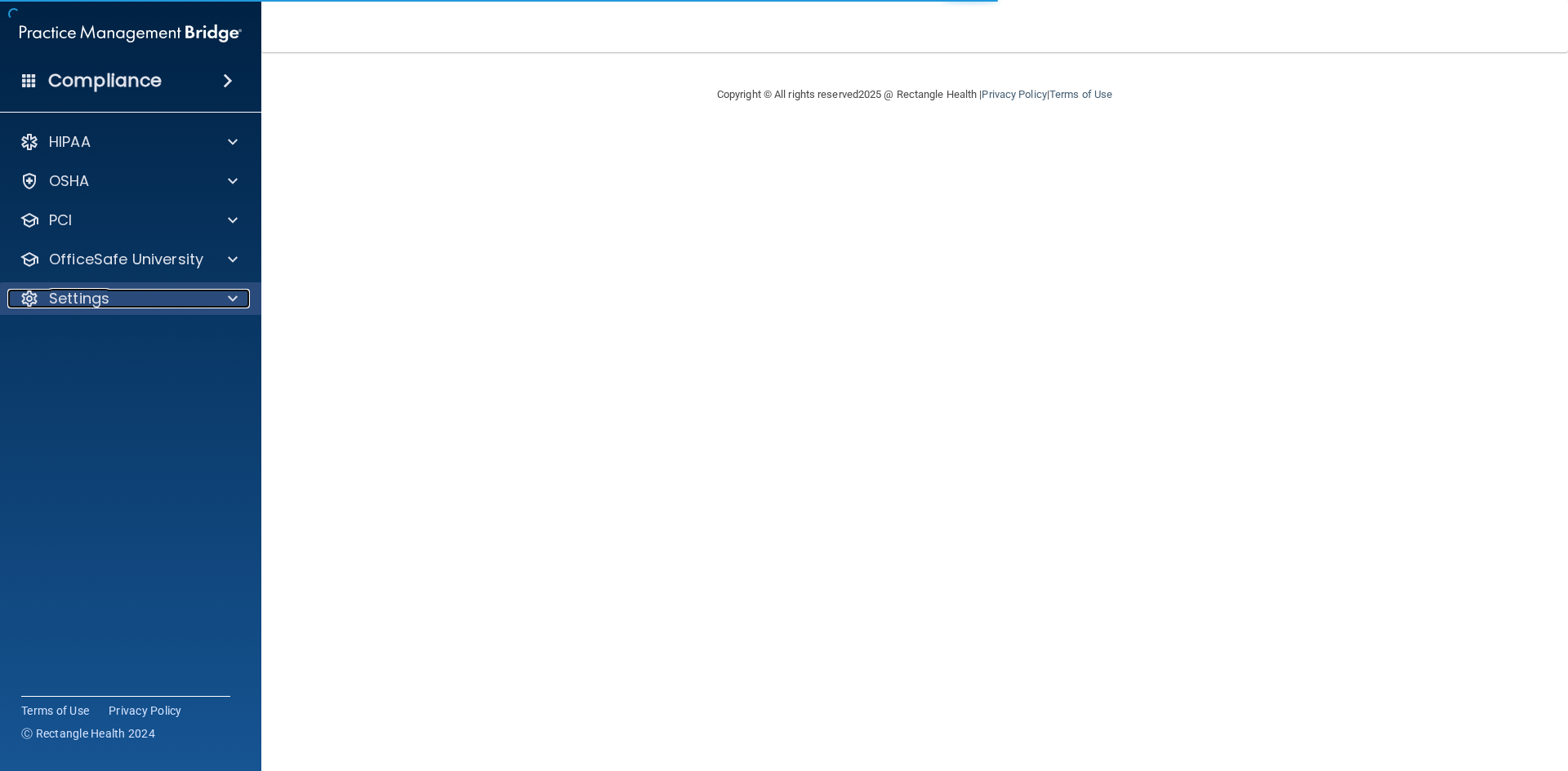
click at [79, 299] on p "Settings" at bounding box center [79, 299] width 61 height 19
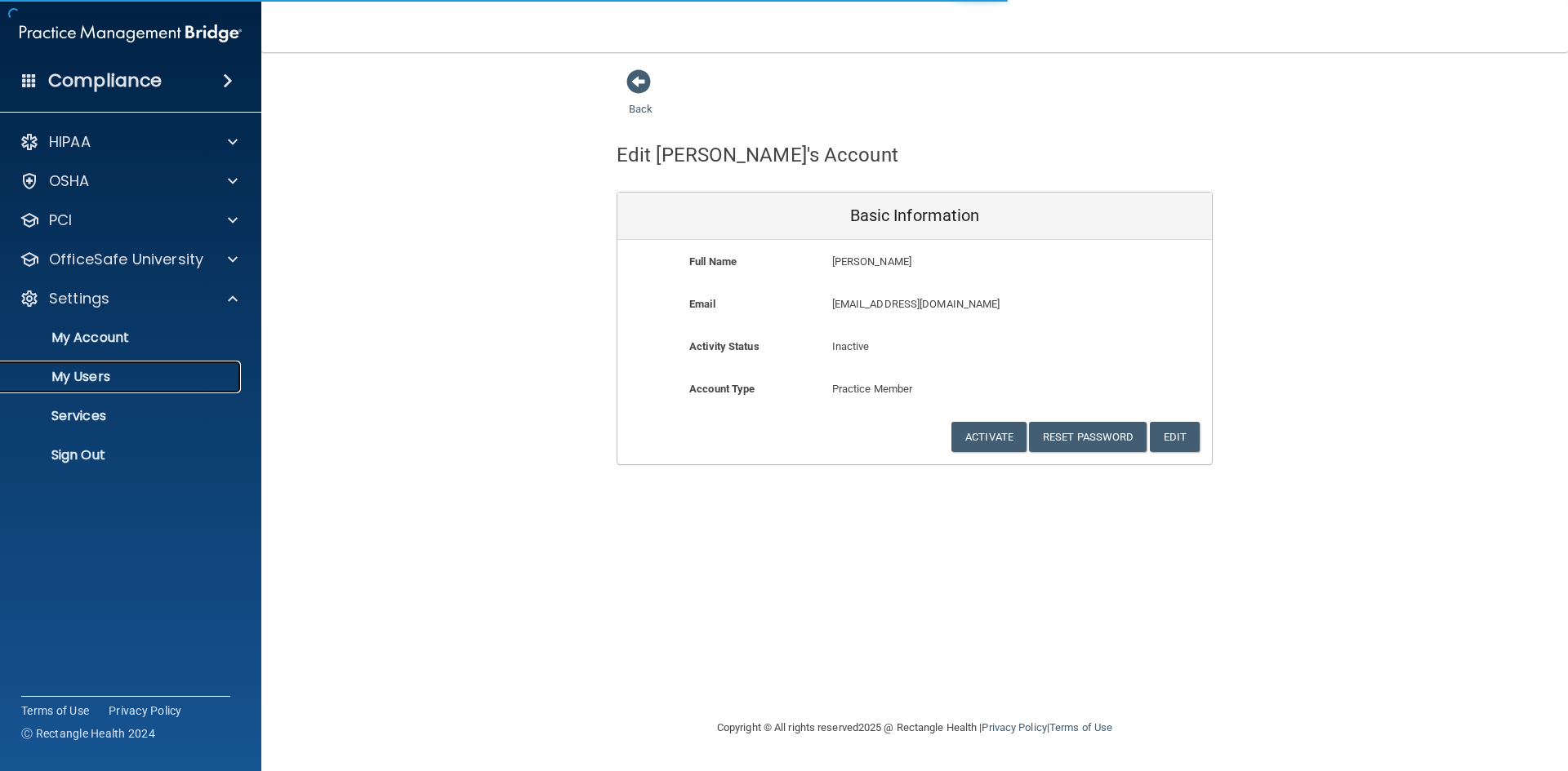
click at [103, 378] on p "My Users" at bounding box center [122, 377] width 223 height 16
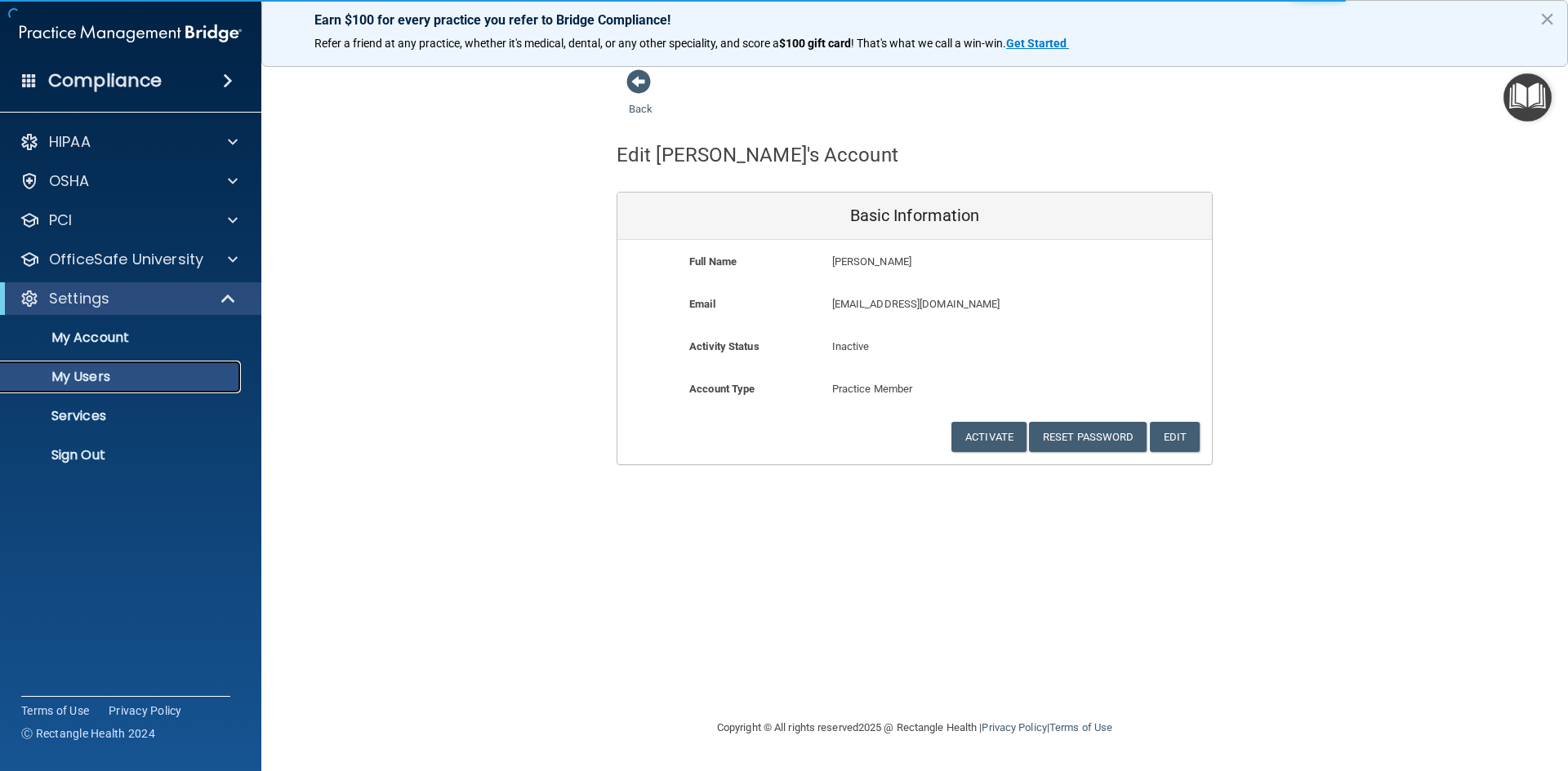
select select "20"
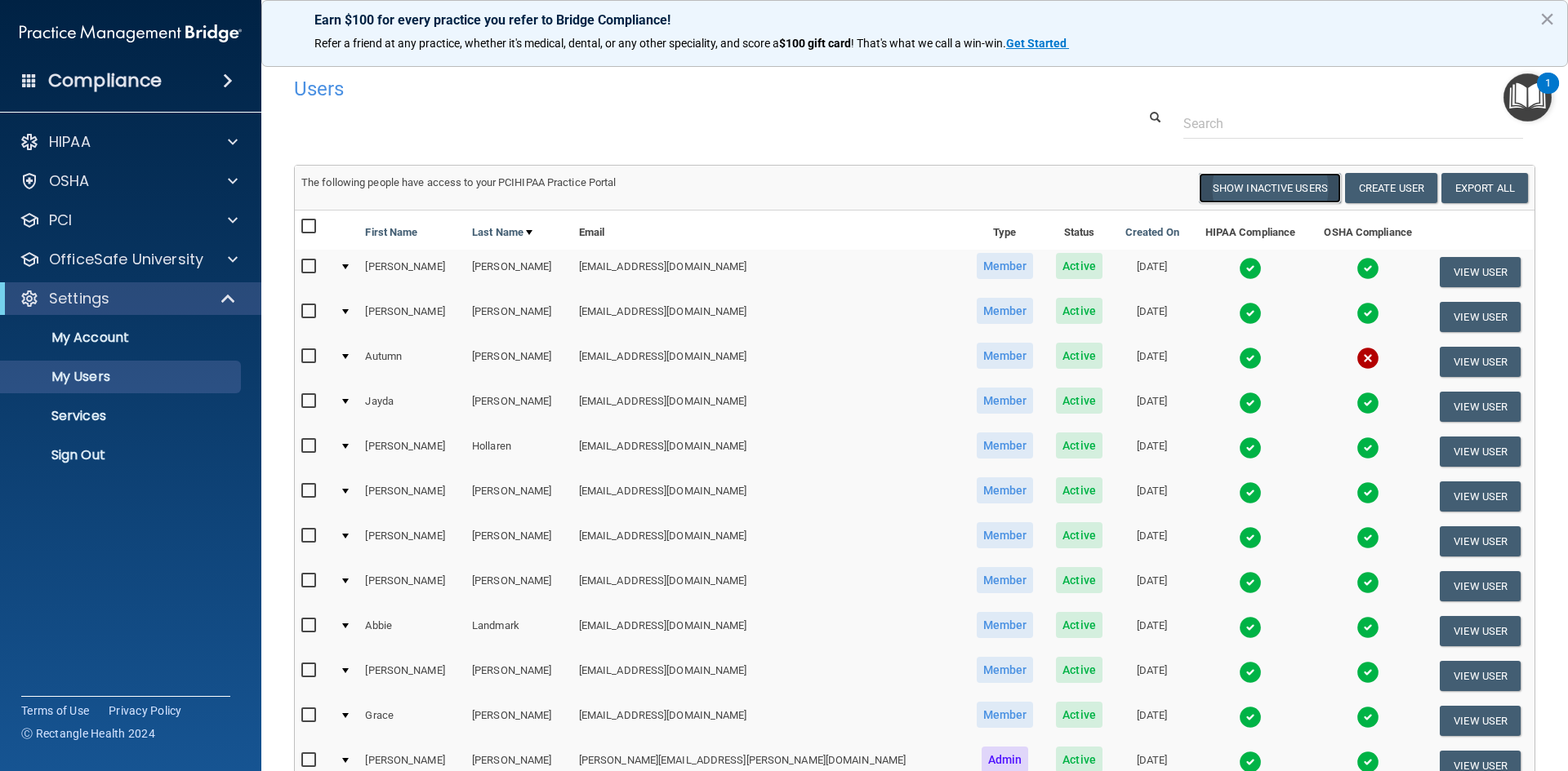
click at [1236, 192] on button "Show Inactive Users" at bounding box center [1270, 187] width 142 height 30
select select "20"
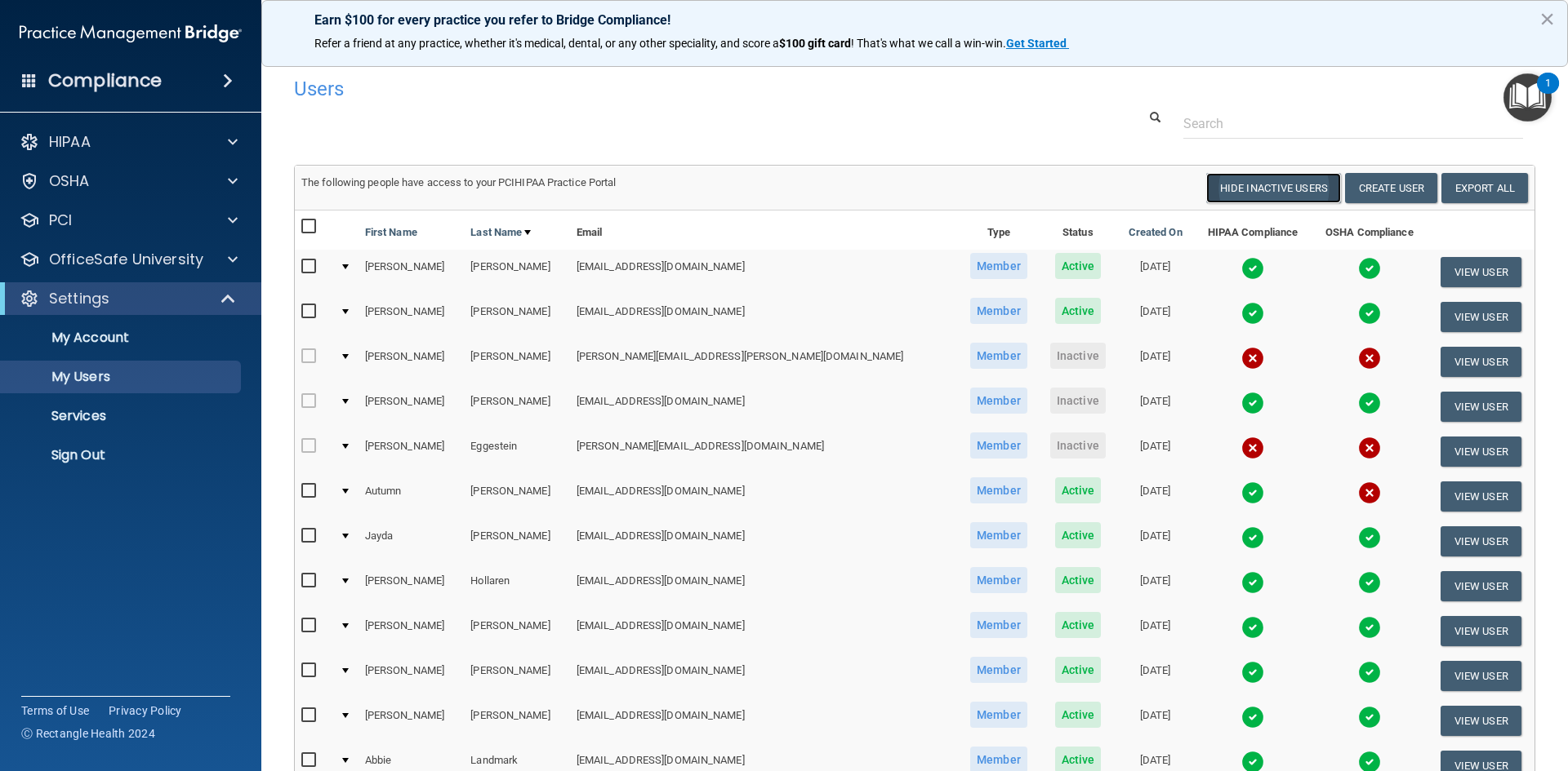
click at [1253, 192] on button "Hide Inactive Users" at bounding box center [1274, 187] width 135 height 30
select select "20"
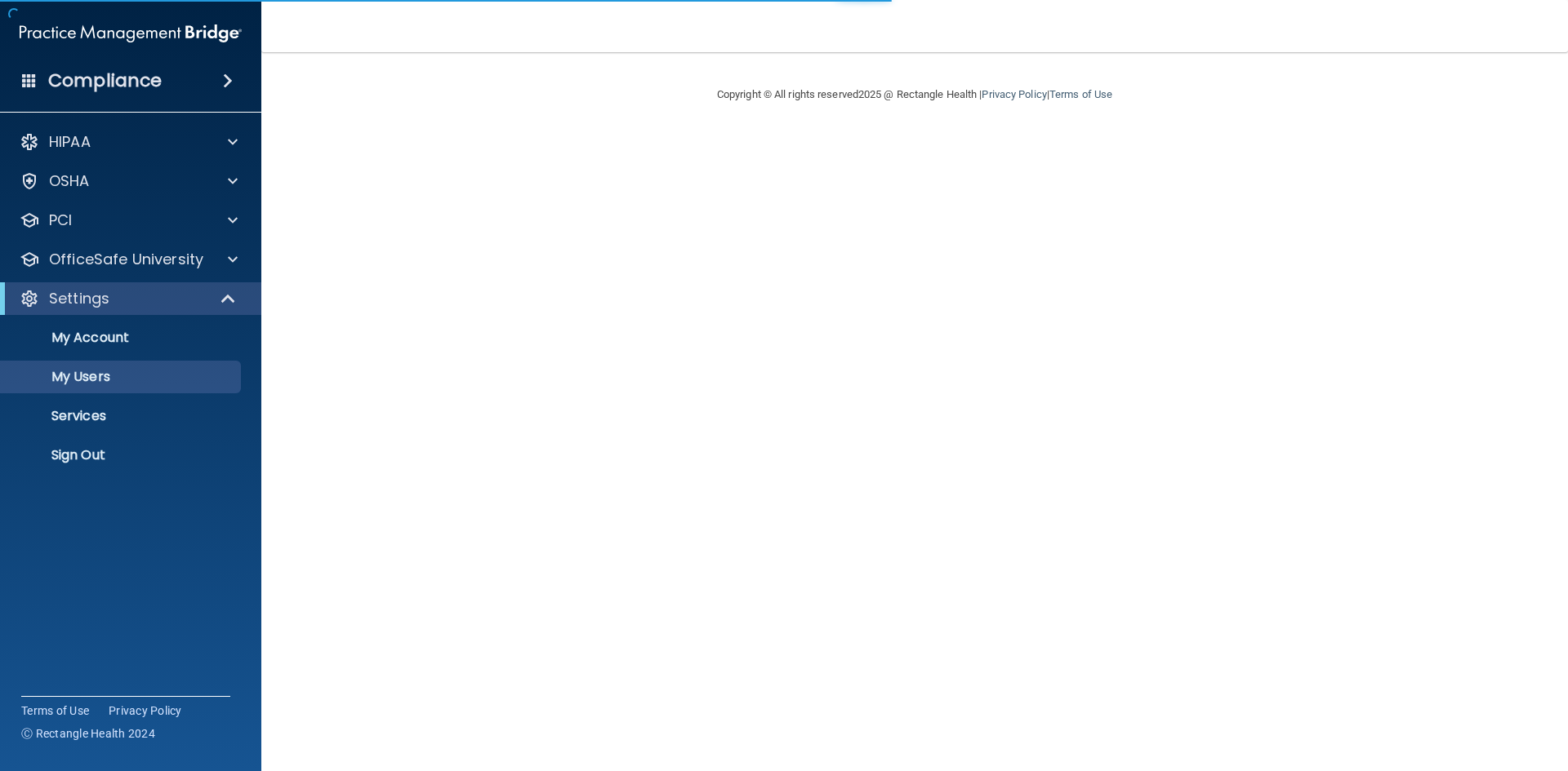
select select "20"
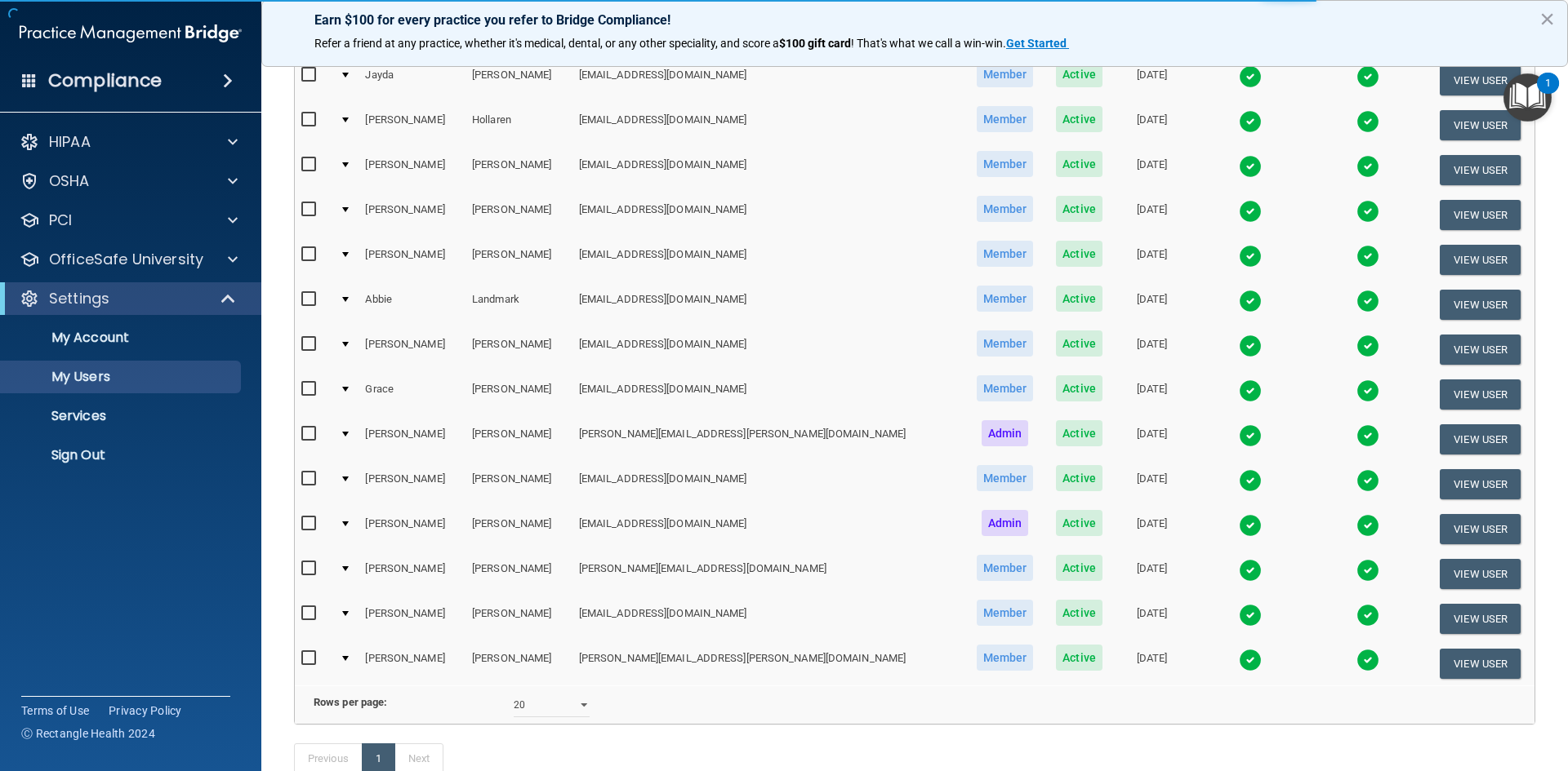
scroll to position [409, 0]
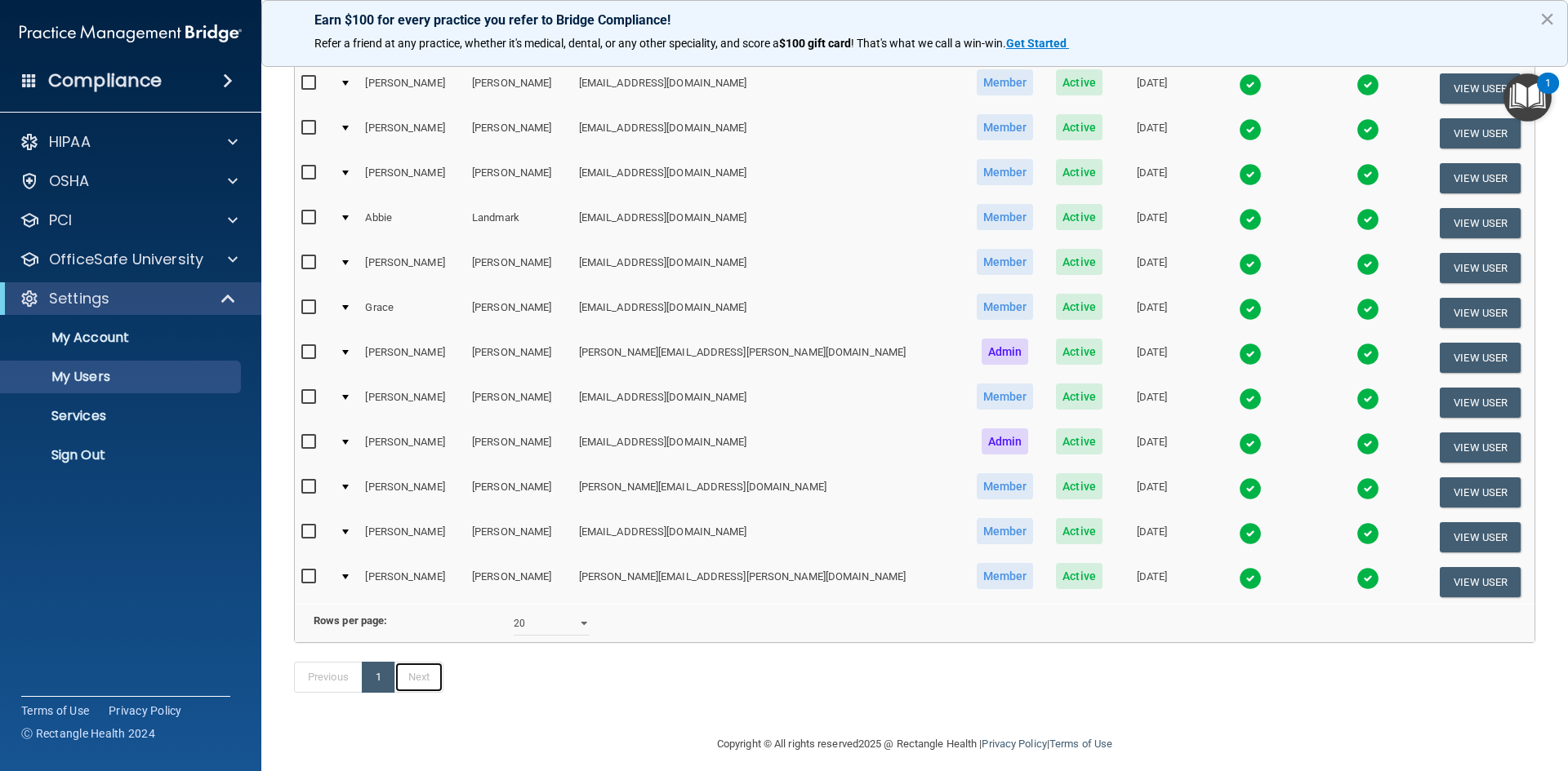
click at [424, 693] on link "Next" at bounding box center [418, 678] width 49 height 31
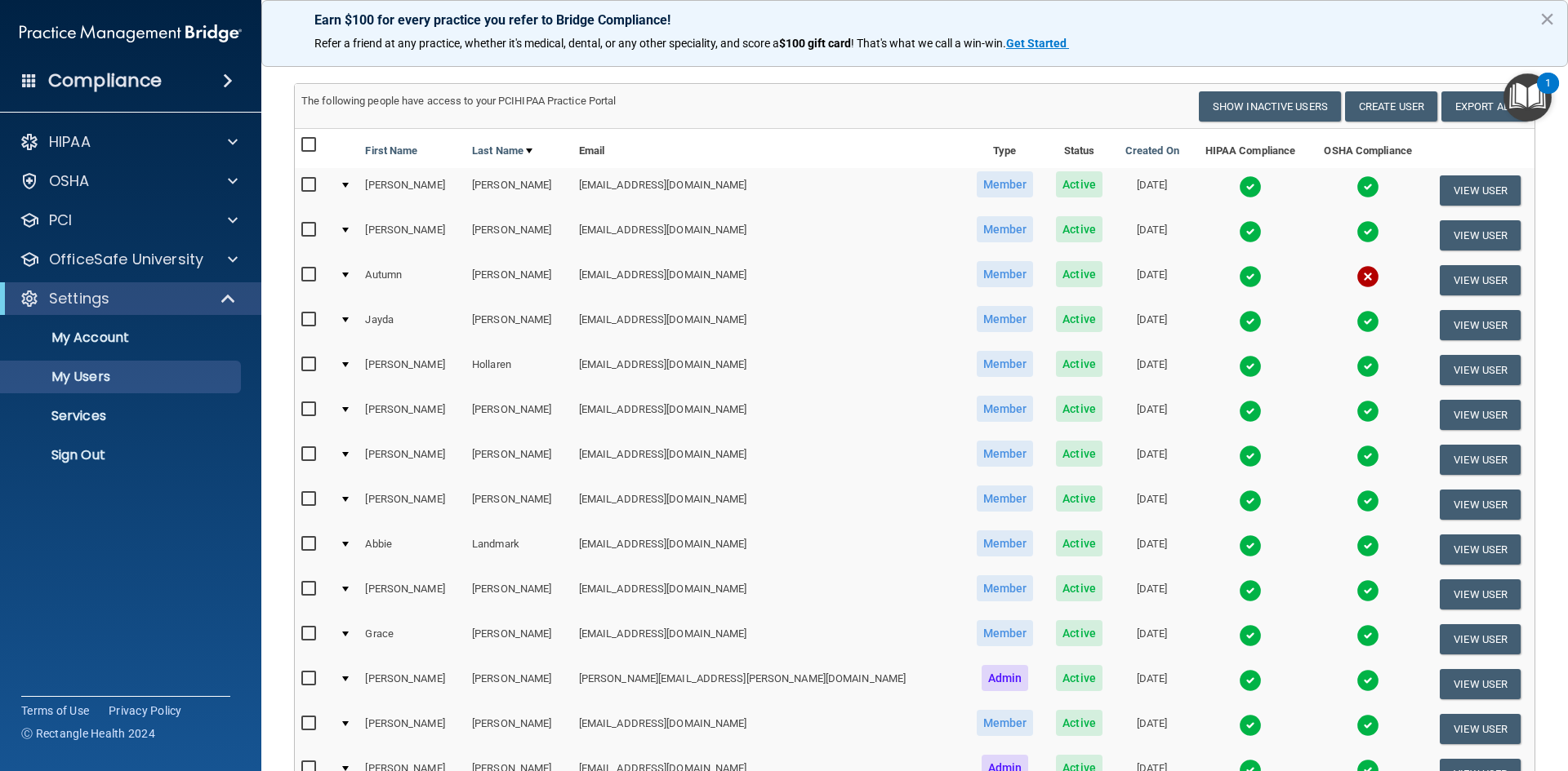
scroll to position [0, 0]
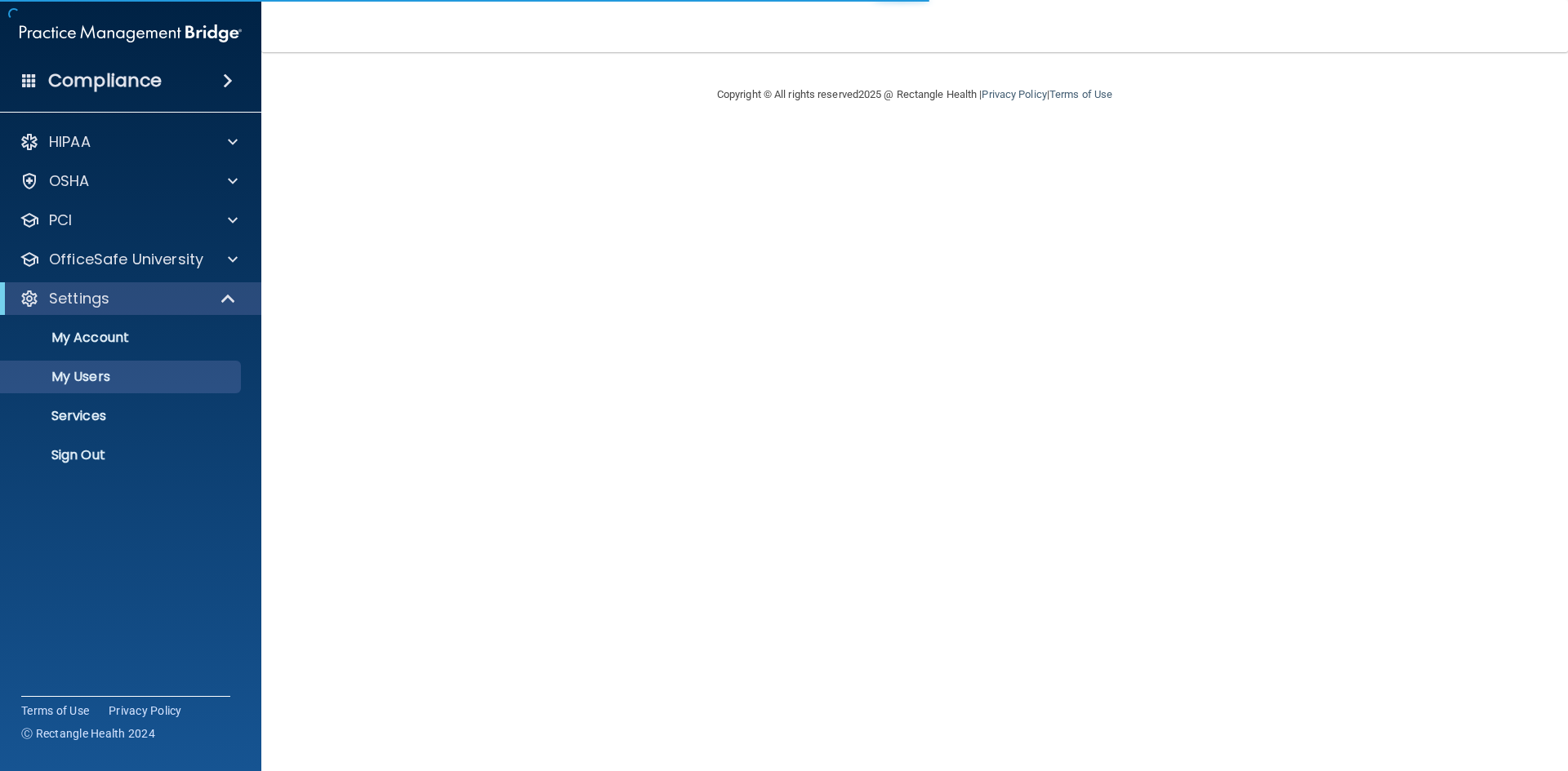
select select "20"
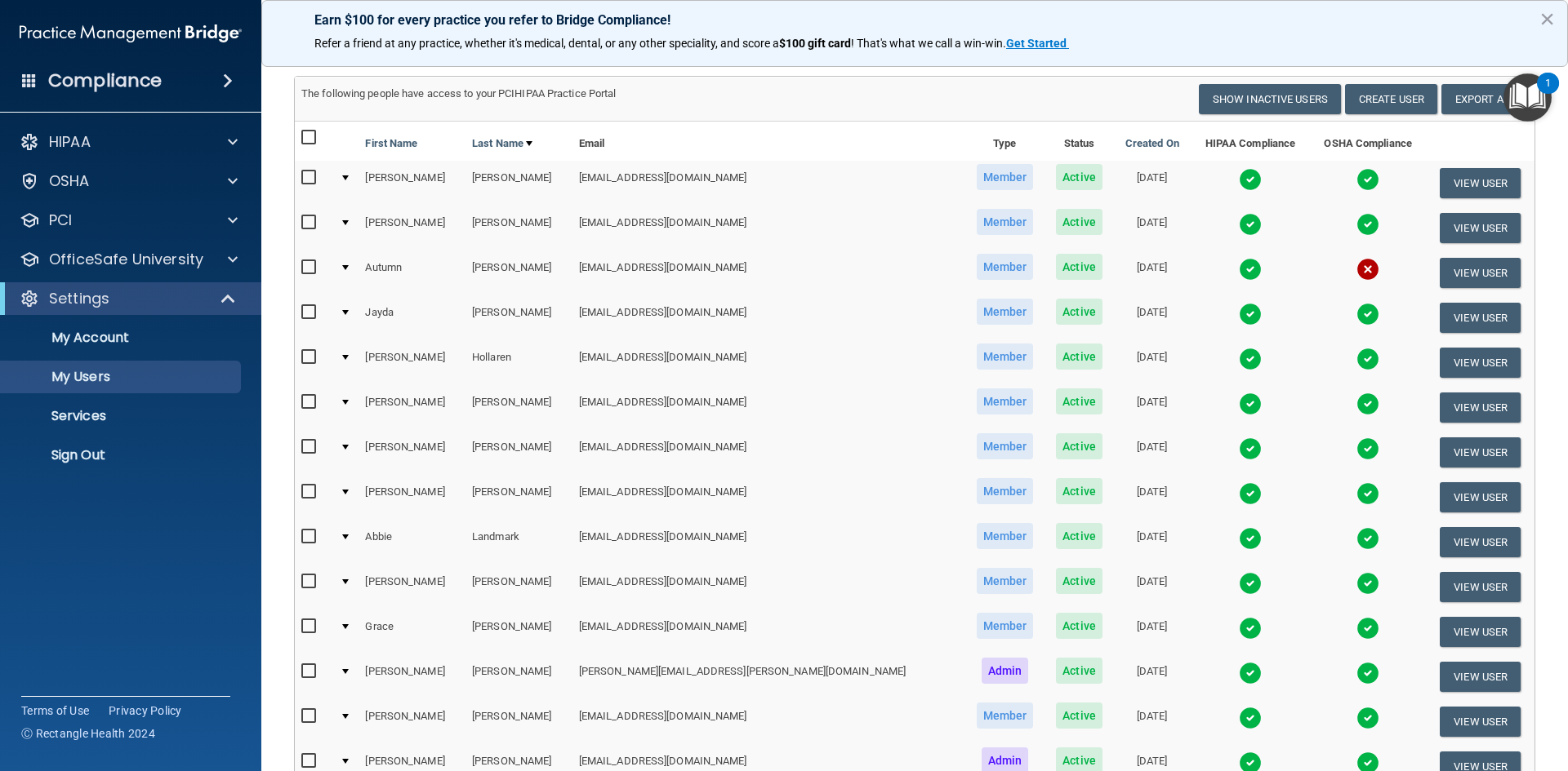
scroll to position [37, 0]
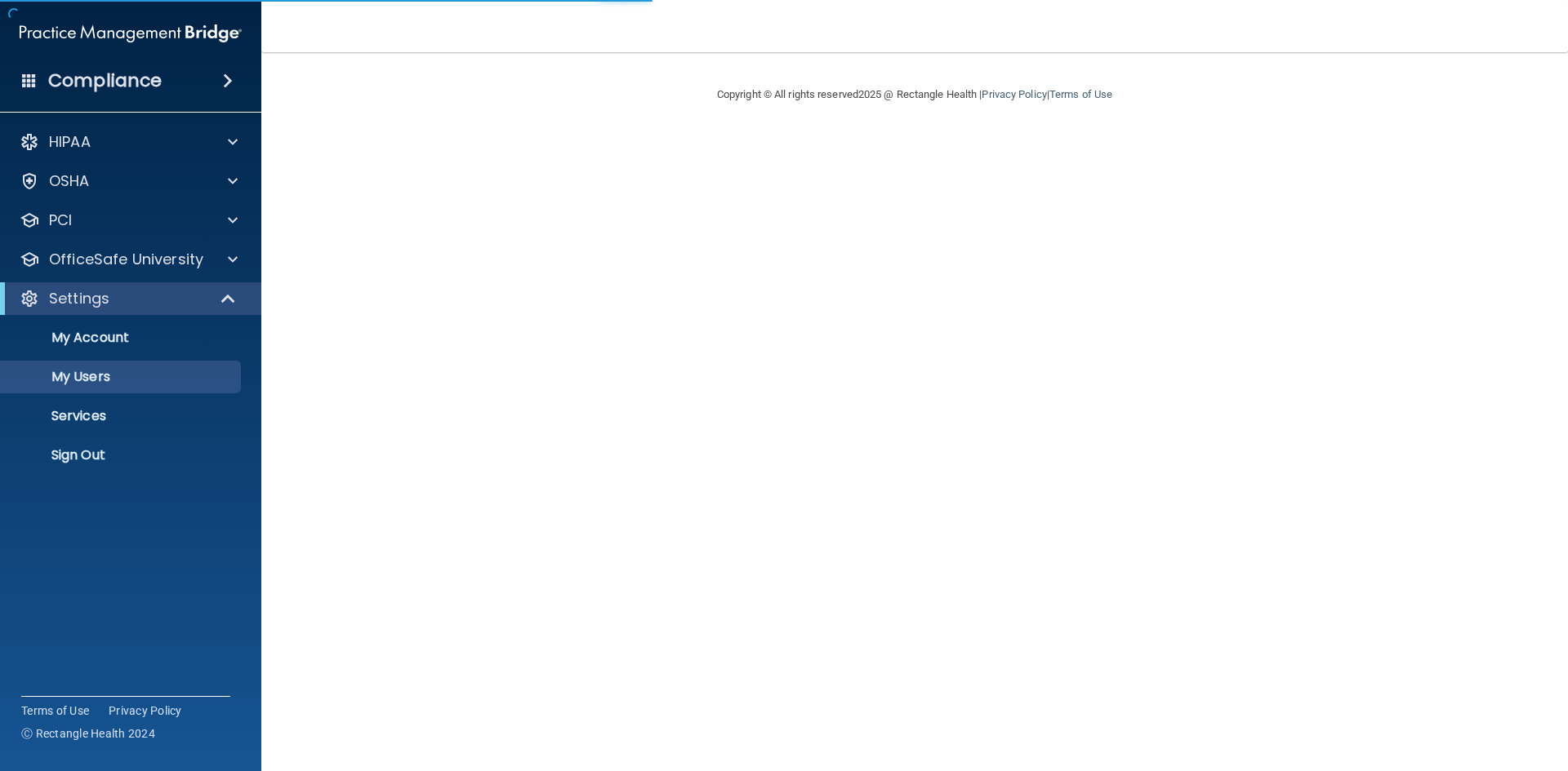
select select "20"
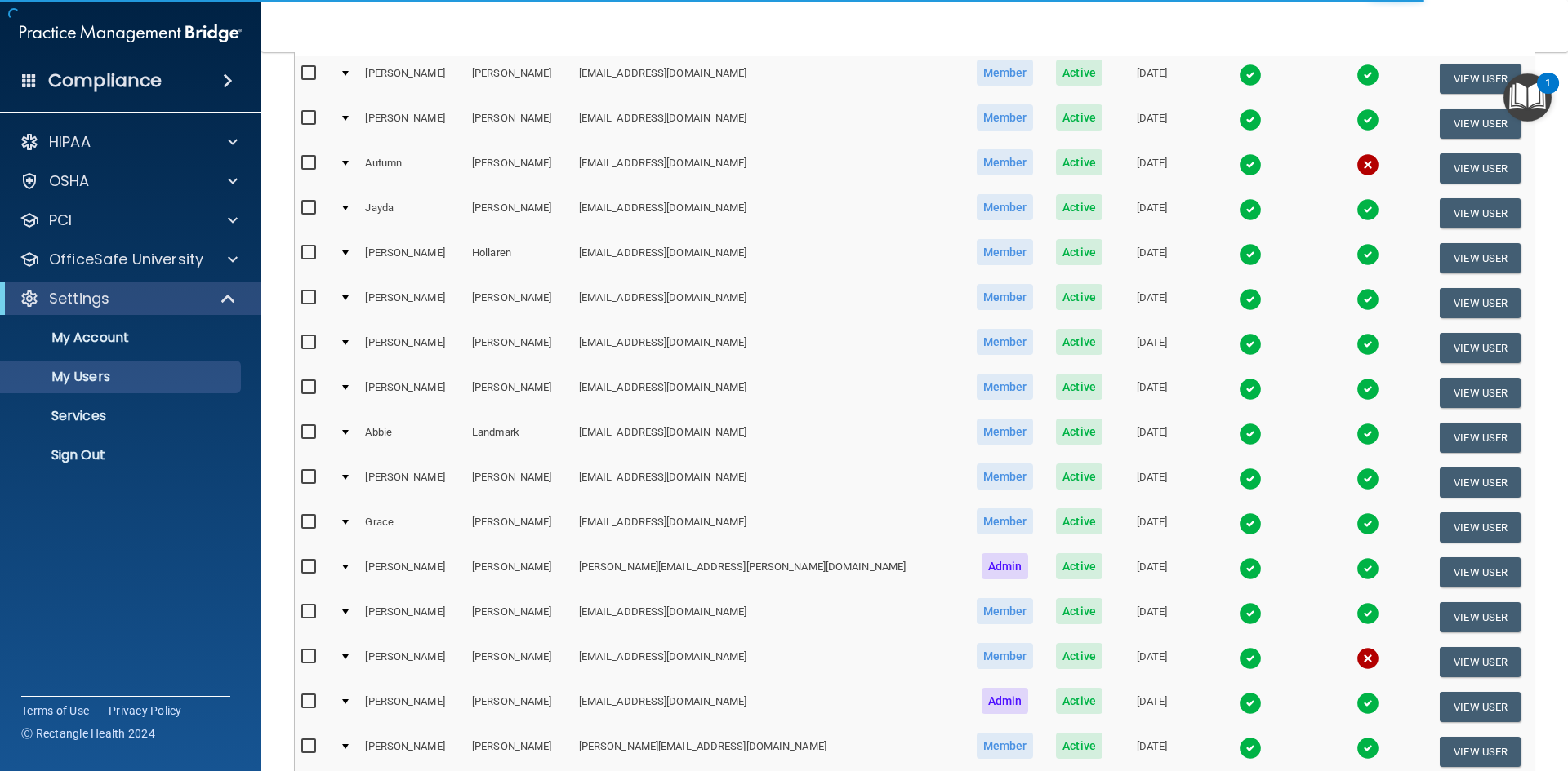
scroll to position [327, 0]
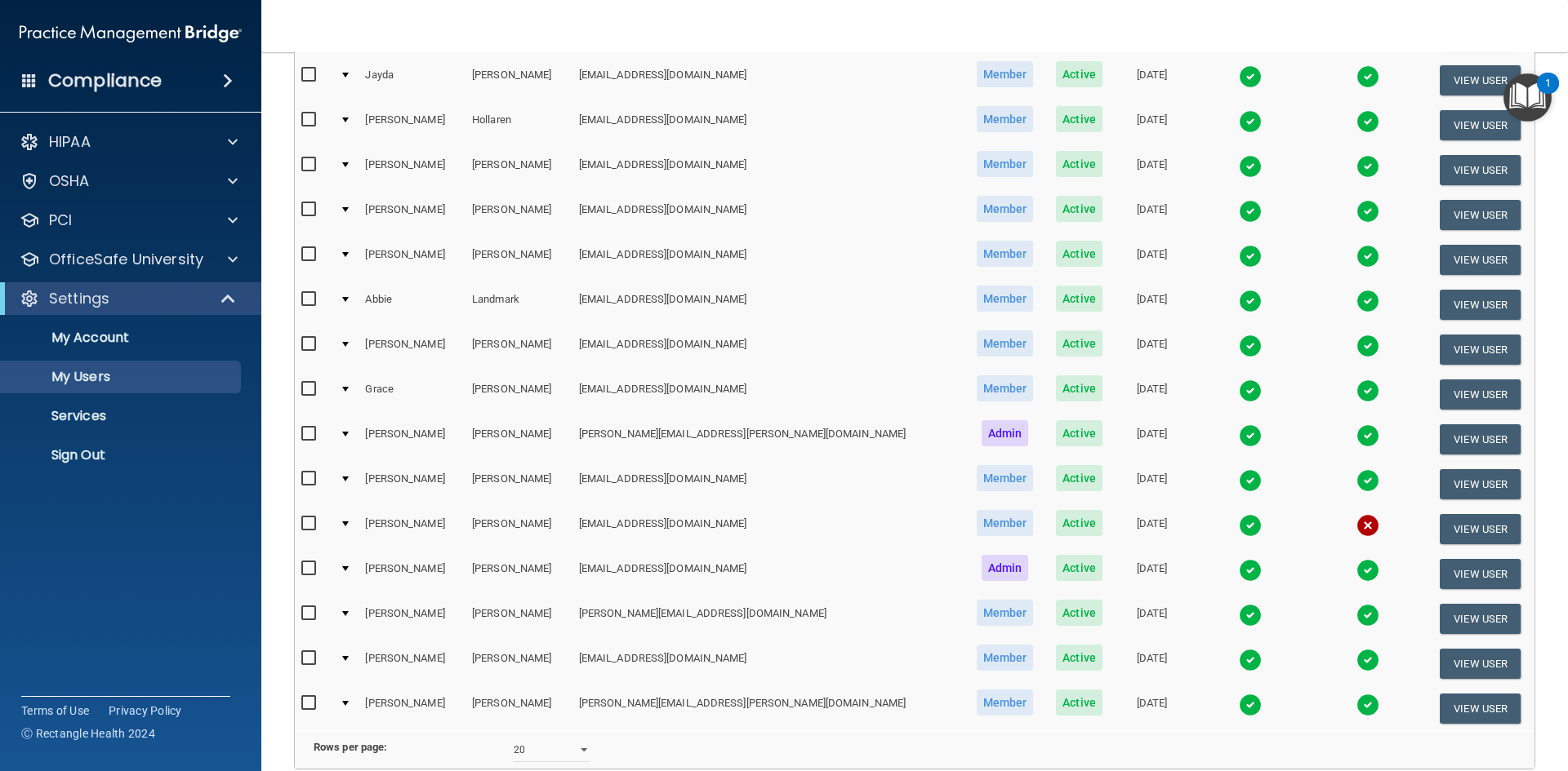
click at [657, 522] on td "heatherplueger@yahoo.com" at bounding box center [769, 529] width 392 height 45
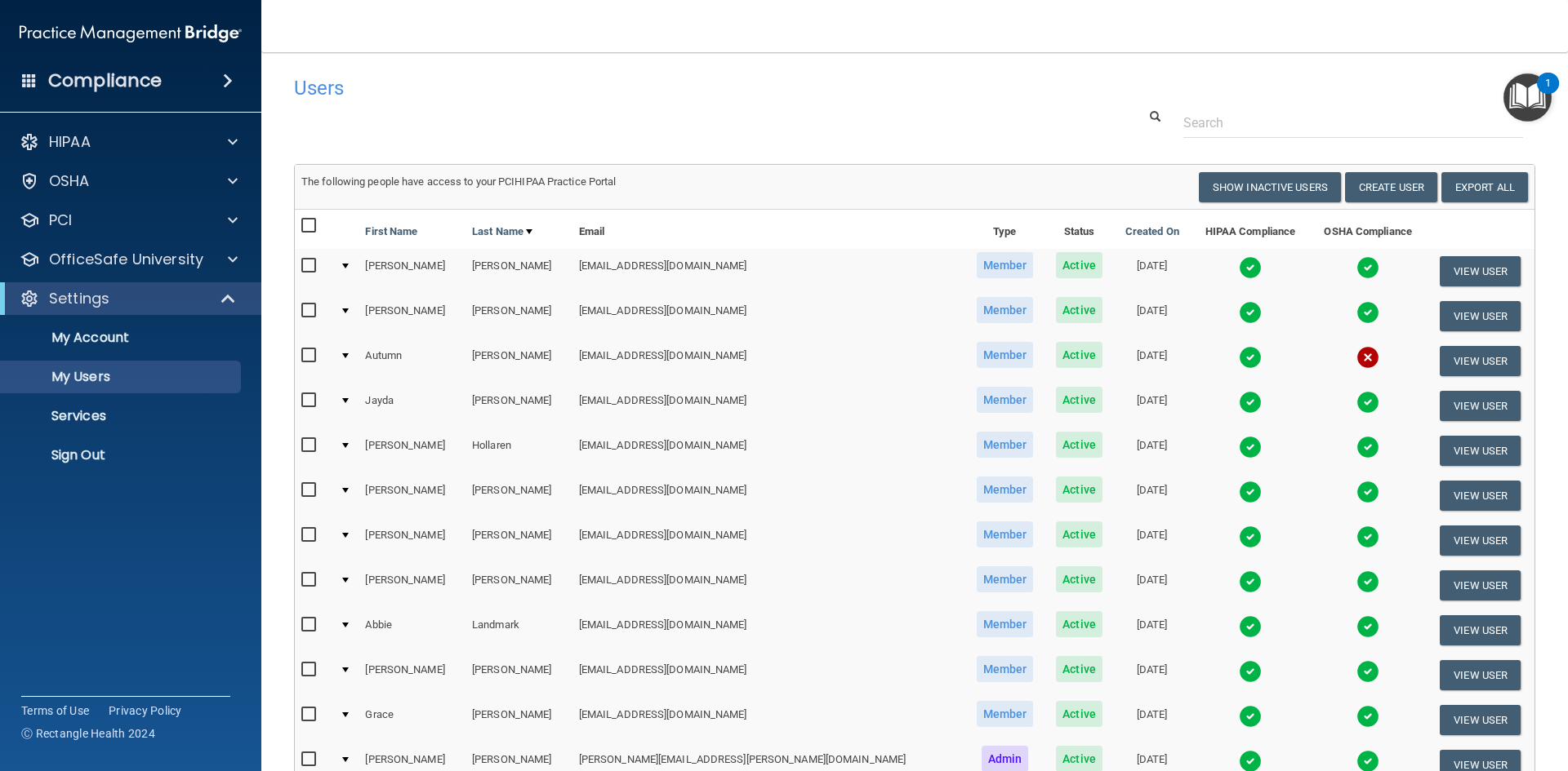
scroll to position [0, 0]
